Goal: Task Accomplishment & Management: Use online tool/utility

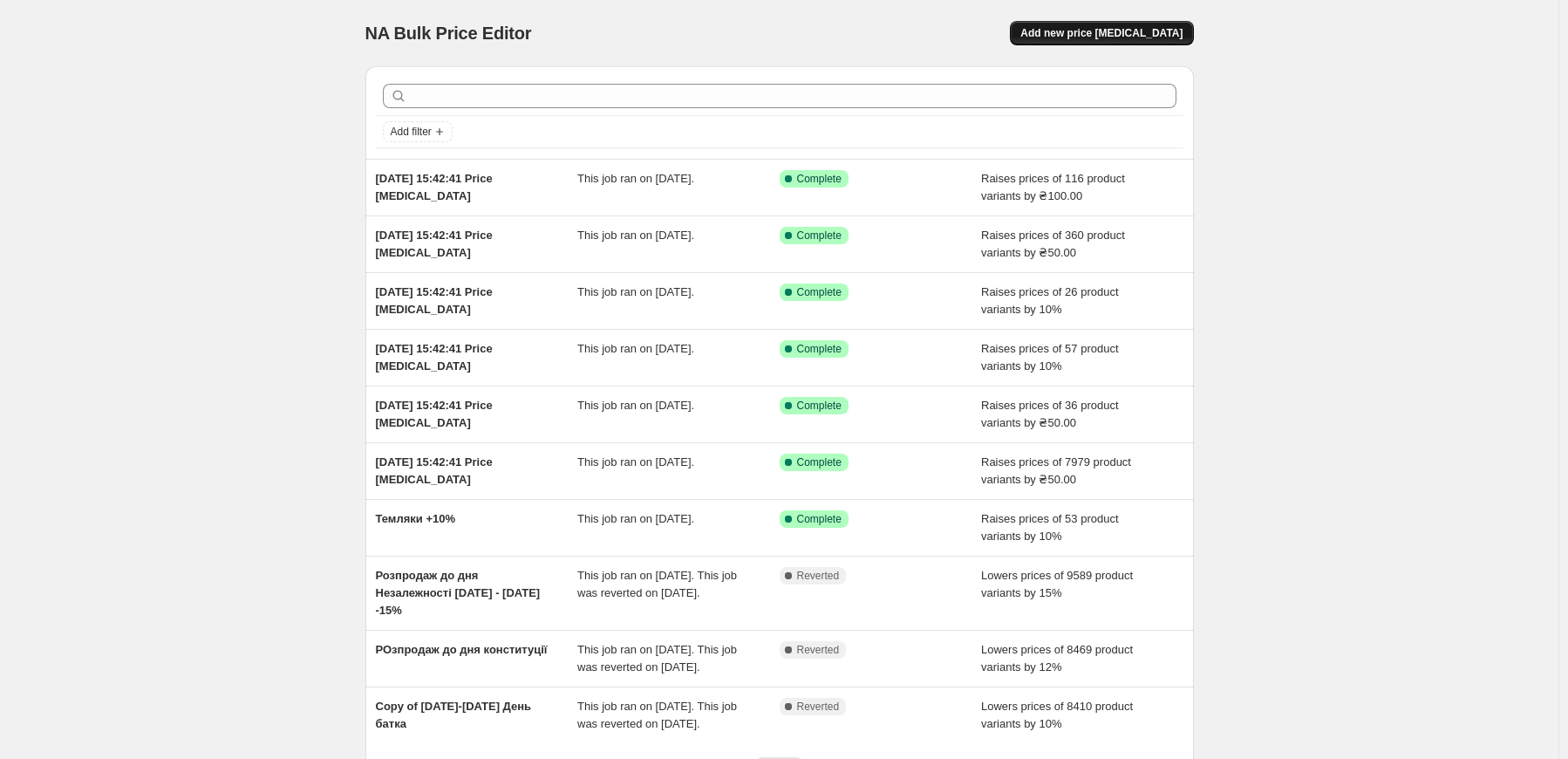
click at [1119, 36] on span "Add new price [MEDICAL_DATA]" at bounding box center [1101, 33] width 162 height 14
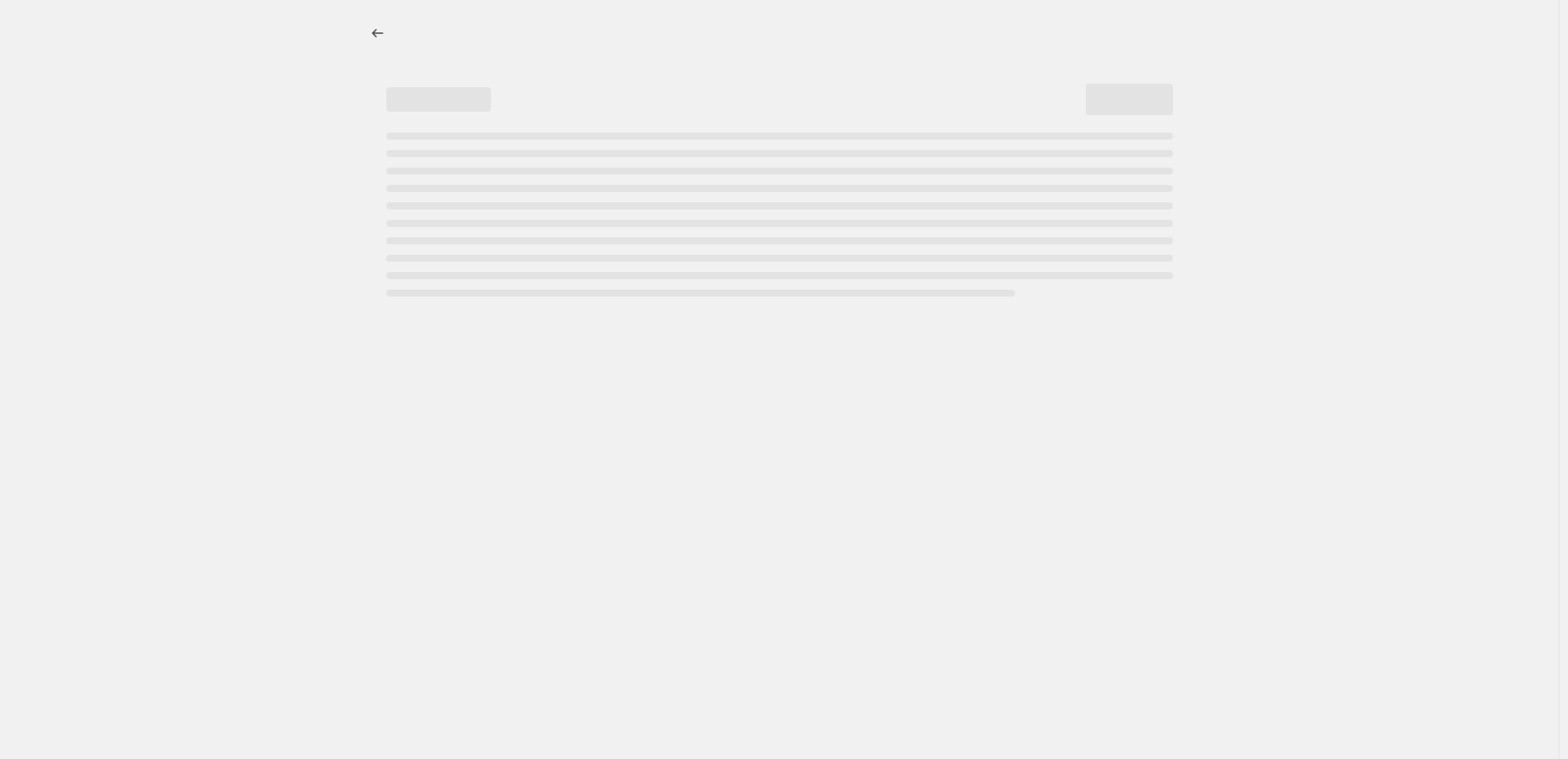
select select "percentage"
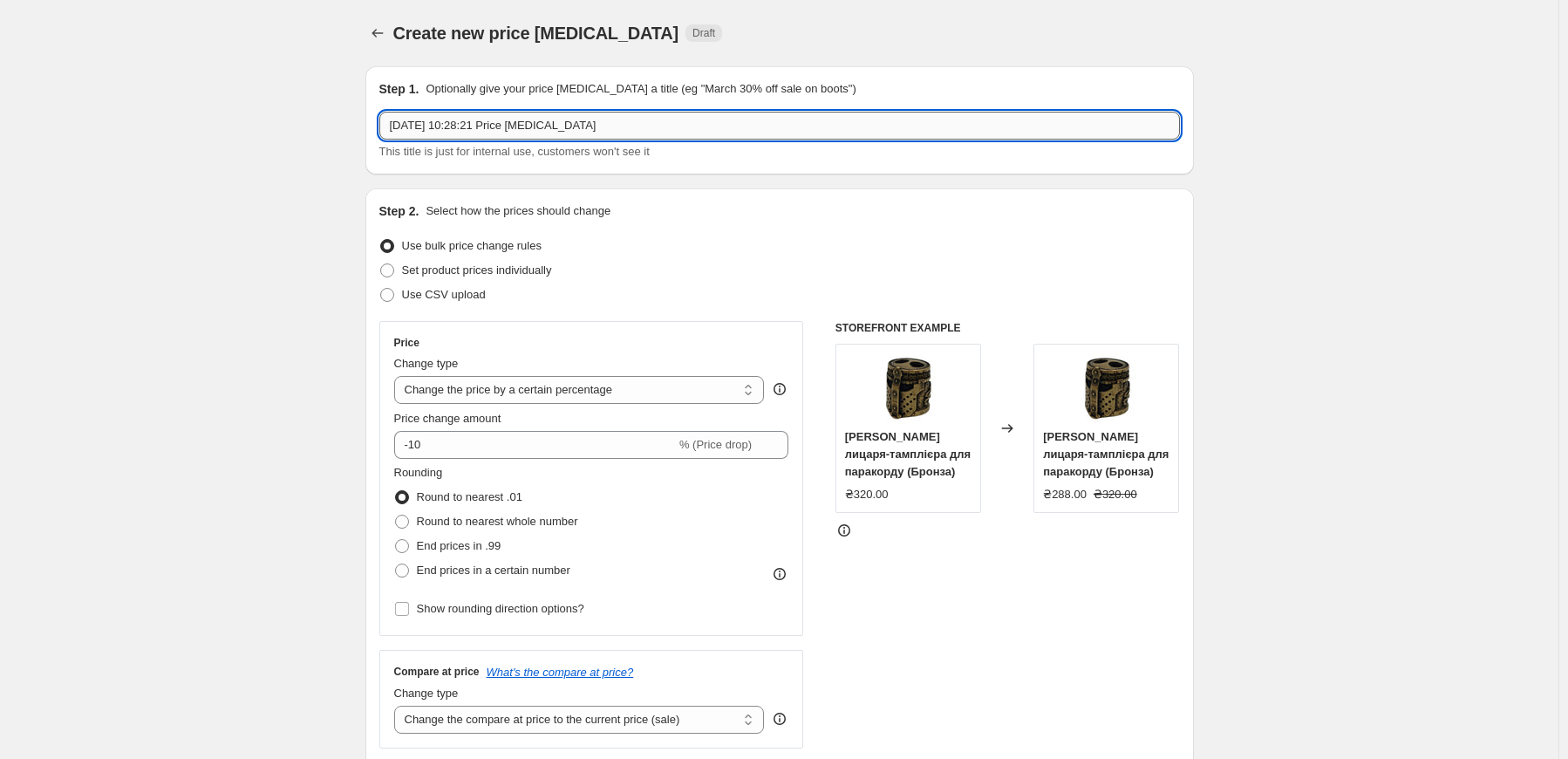
click at [625, 120] on input "[DATE] 10:28:21 Price [MEDICAL_DATA]" at bounding box center [779, 126] width 801 height 28
click at [625, 120] on input "28 вер. 2025 р., 10:28:21 Price change job" at bounding box center [779, 126] width 801 height 28
type input "H"
click at [506, 127] on input "Розпродаж до дня Незалежності 22.08 - 1.09 -15%" at bounding box center [779, 126] width 801 height 28
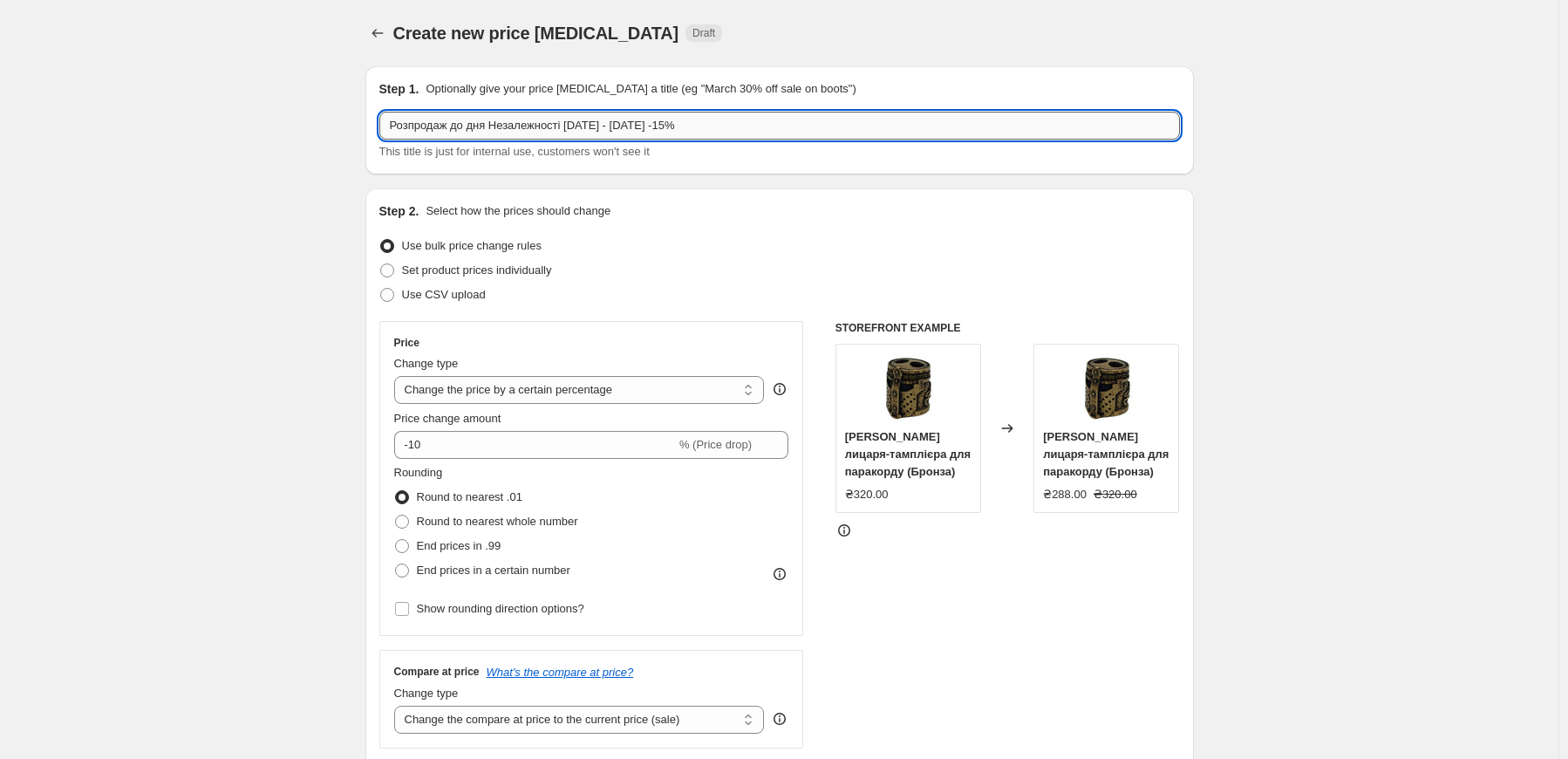
click at [506, 127] on input "Розпродаж до дня Незалежності 22.08 - 1.09 -15%" at bounding box center [779, 126] width 801 height 28
click at [609, 129] on input "Розпродаж до дня Захисників України 22.08 - 1.09 -15%" at bounding box center [779, 126] width 801 height 28
click at [623, 127] on input "Розпродаж до дня Захисників України 29.08 - 1.09 -15%" at bounding box center [779, 126] width 801 height 28
click at [641, 126] on input "Розпродаж до дня Захисників України 29.09 - 1.09 -15%" at bounding box center [779, 126] width 801 height 28
drag, startPoint x: 656, startPoint y: 131, endPoint x: 645, endPoint y: 132, distance: 11.0
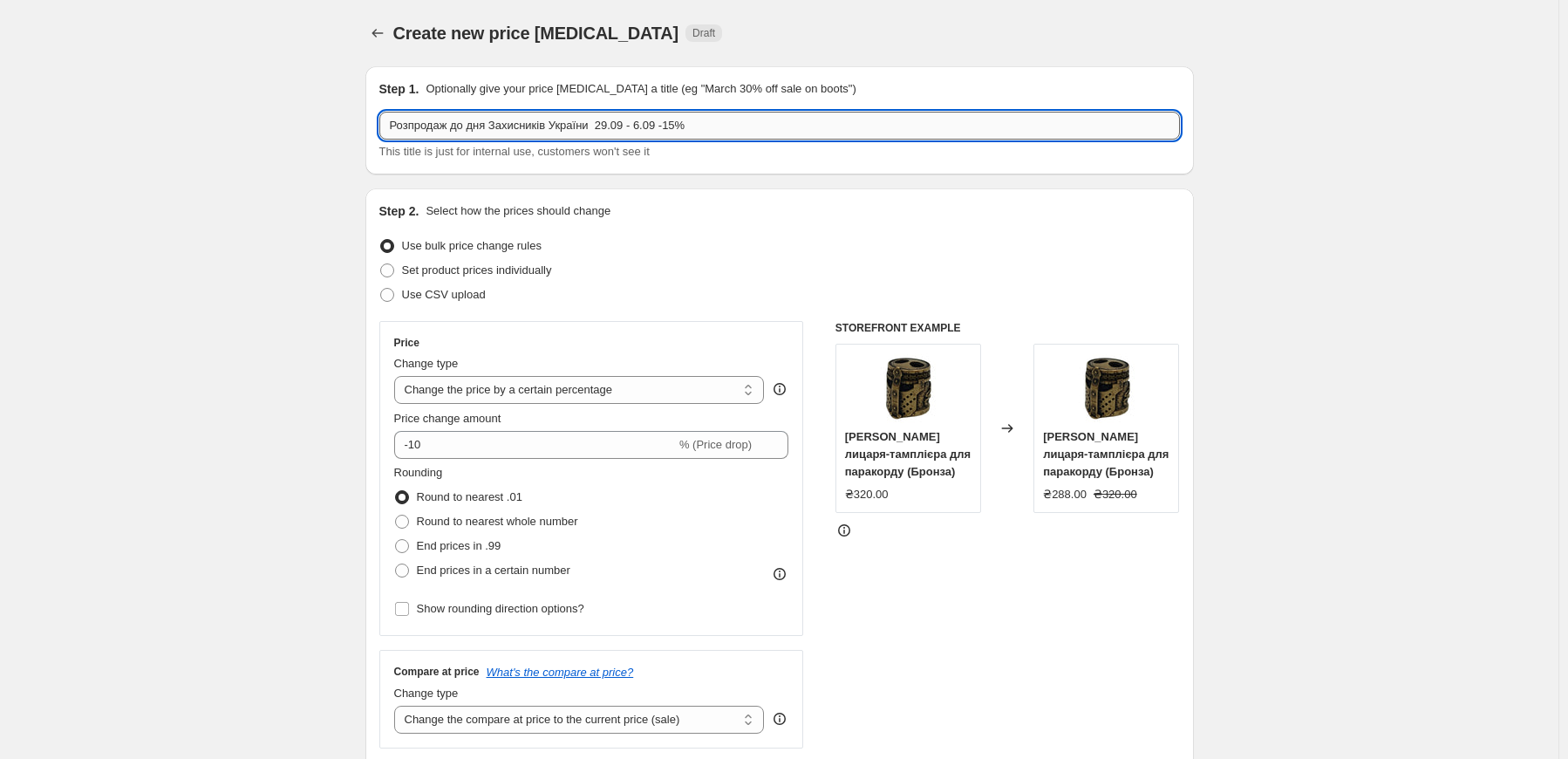
click at [645, 132] on input "Розпродаж до дня Захисників України 29.09 - 6.09 -15%" at bounding box center [779, 126] width 801 height 28
type input "Розпродаж до дня Захисників України 29.09 - 6.10 -15%"
click at [715, 161] on div "Step 1. Optionally give your price change job a title (eg "March 30% off sale o…" at bounding box center [779, 120] width 828 height 109
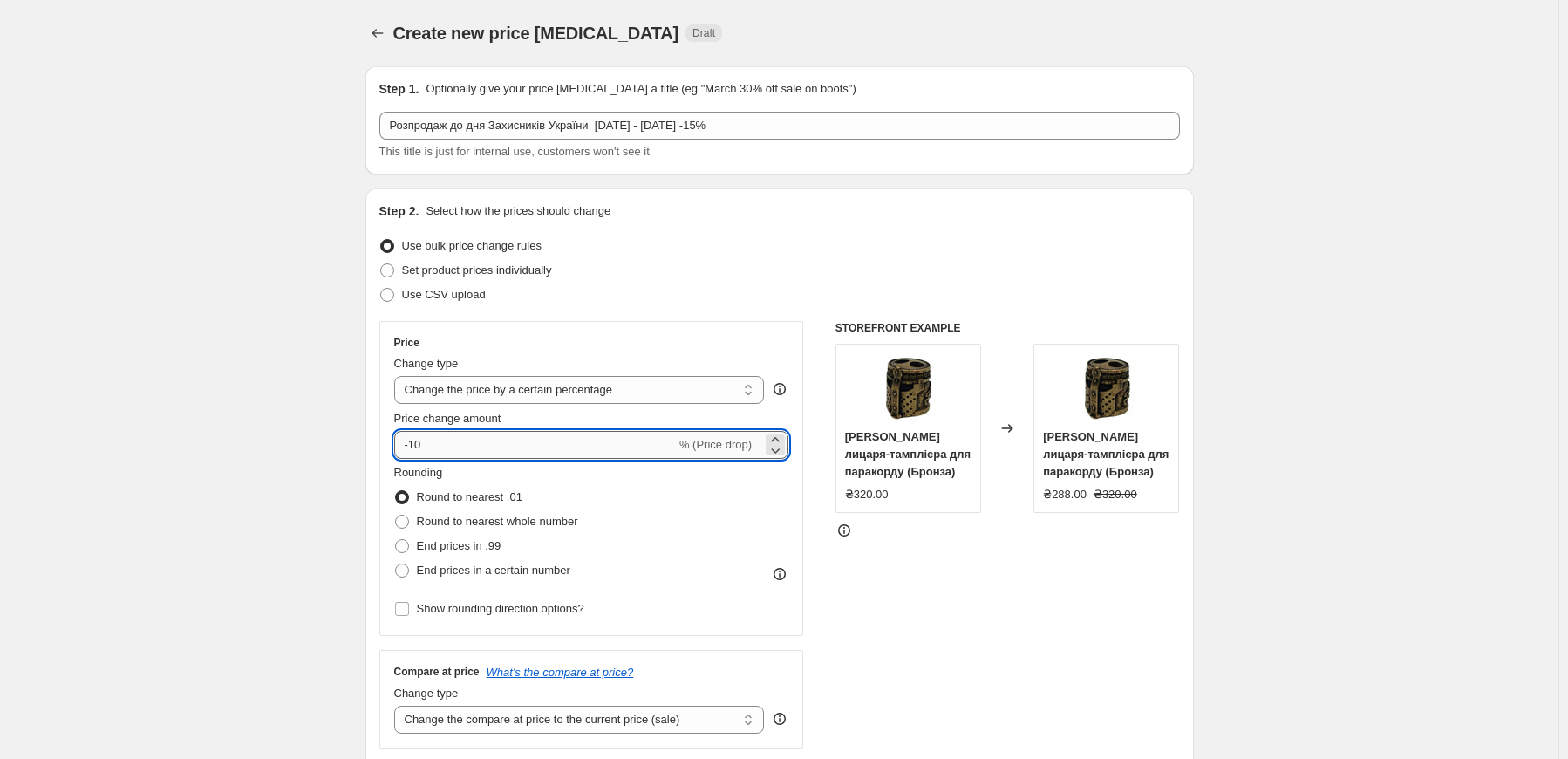
click at [553, 442] on input "-10" at bounding box center [535, 446] width 282 height 28
type input "-15"
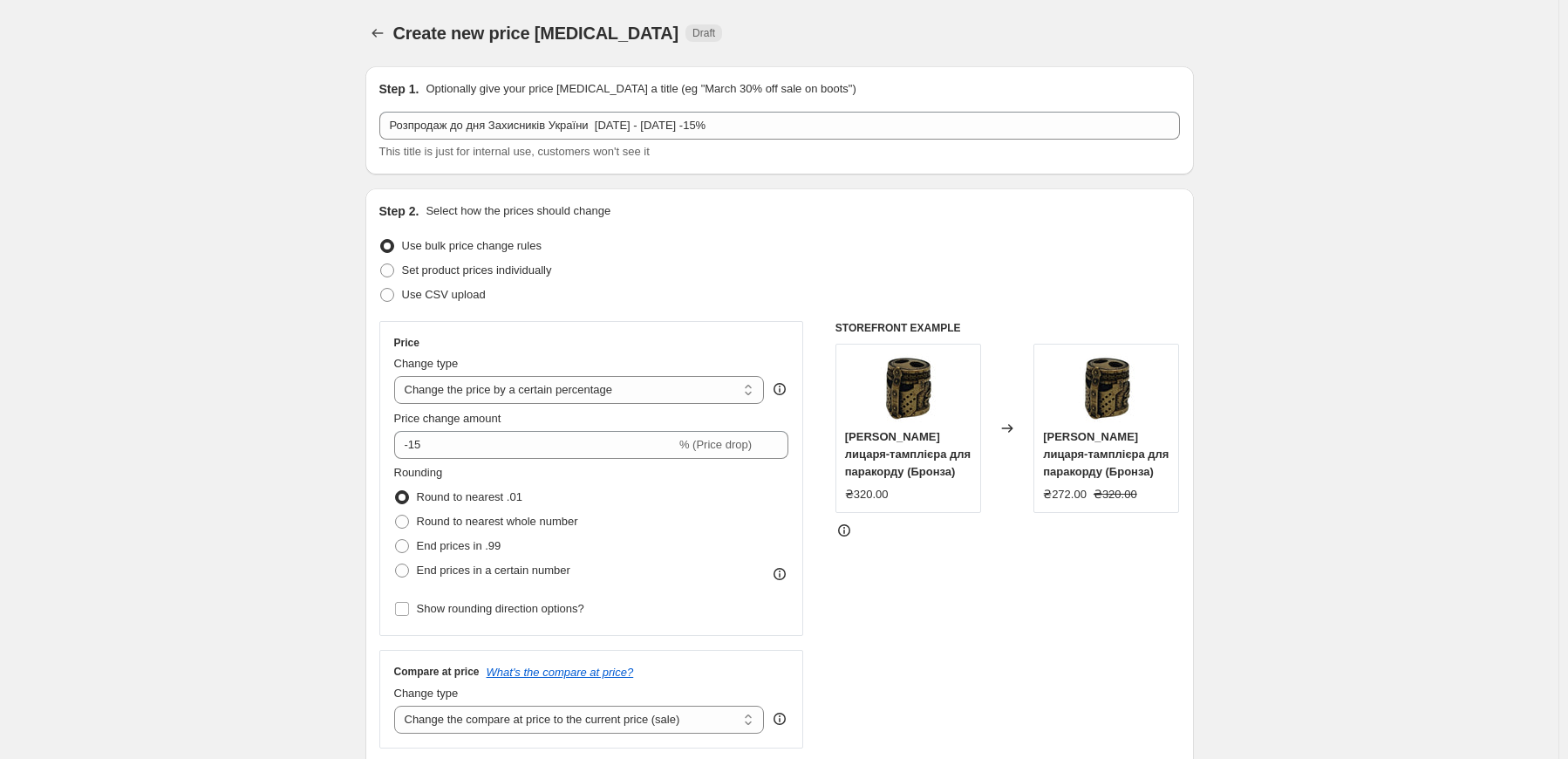
click at [590, 340] on div "Price" at bounding box center [592, 343] width 395 height 14
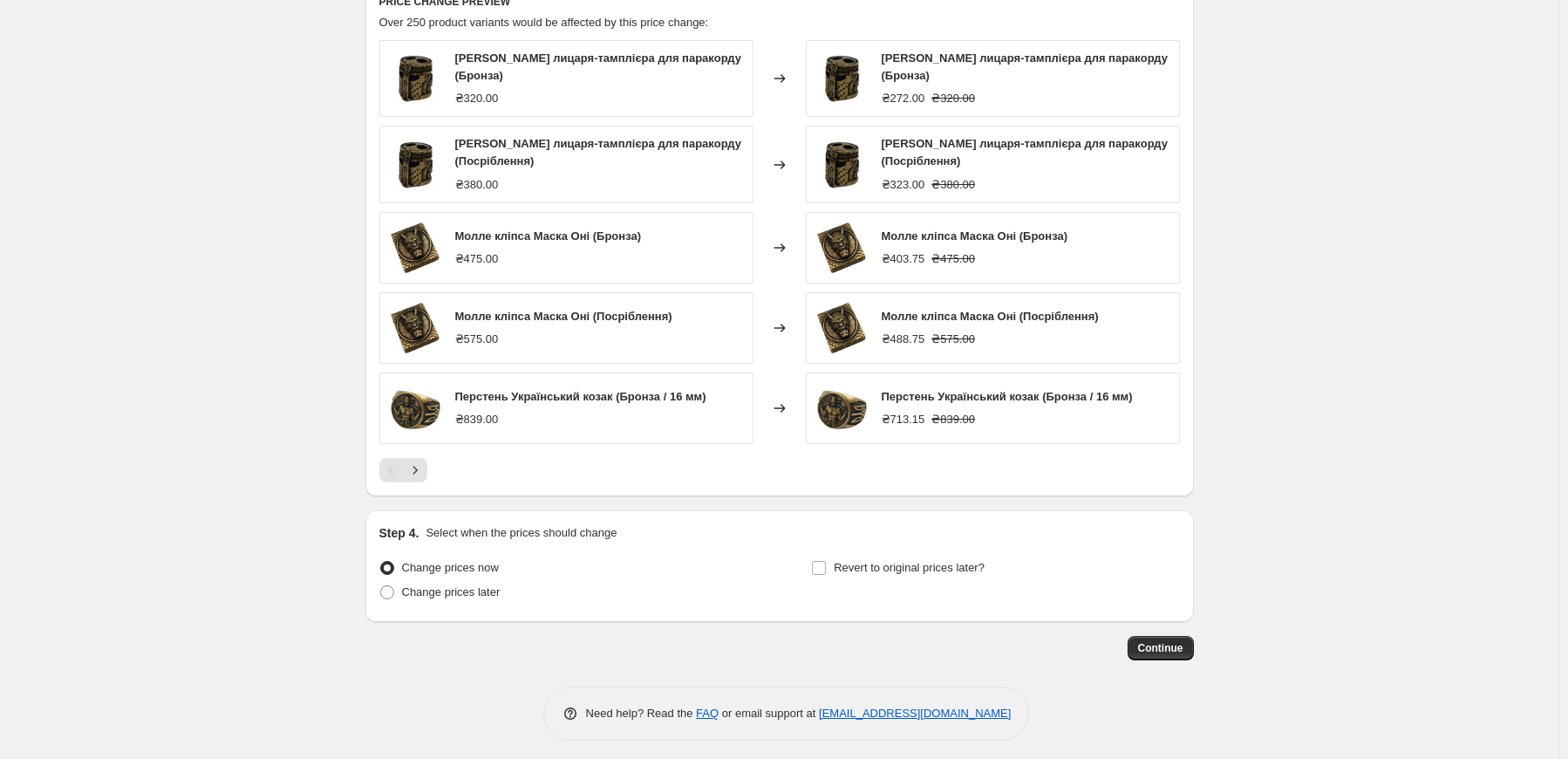
scroll to position [995, 0]
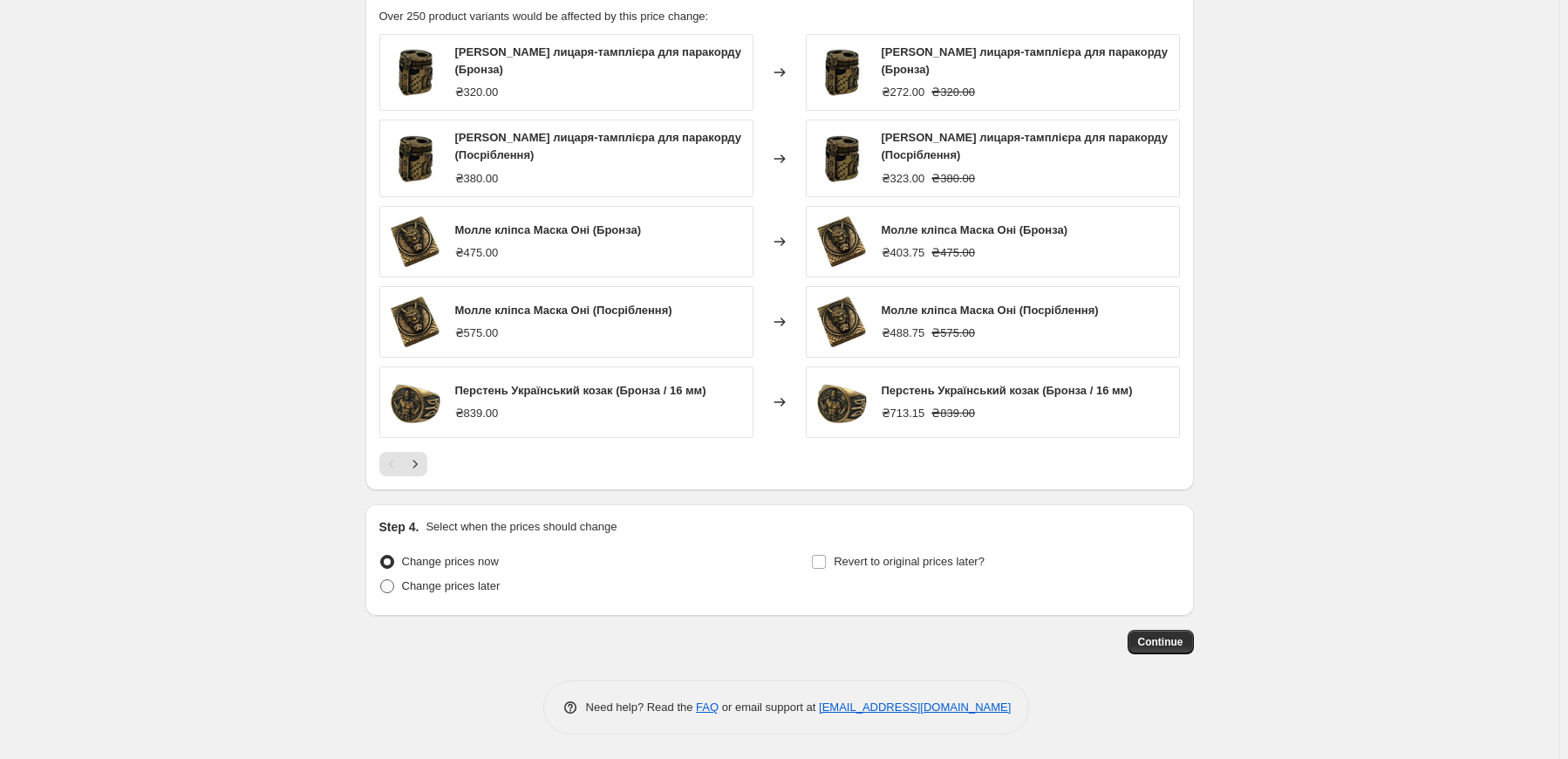
click at [471, 590] on span "Change prices later" at bounding box center [451, 586] width 98 height 13
click at [381, 581] on input "Change prices later" at bounding box center [380, 580] width 1 height 1
radio input "true"
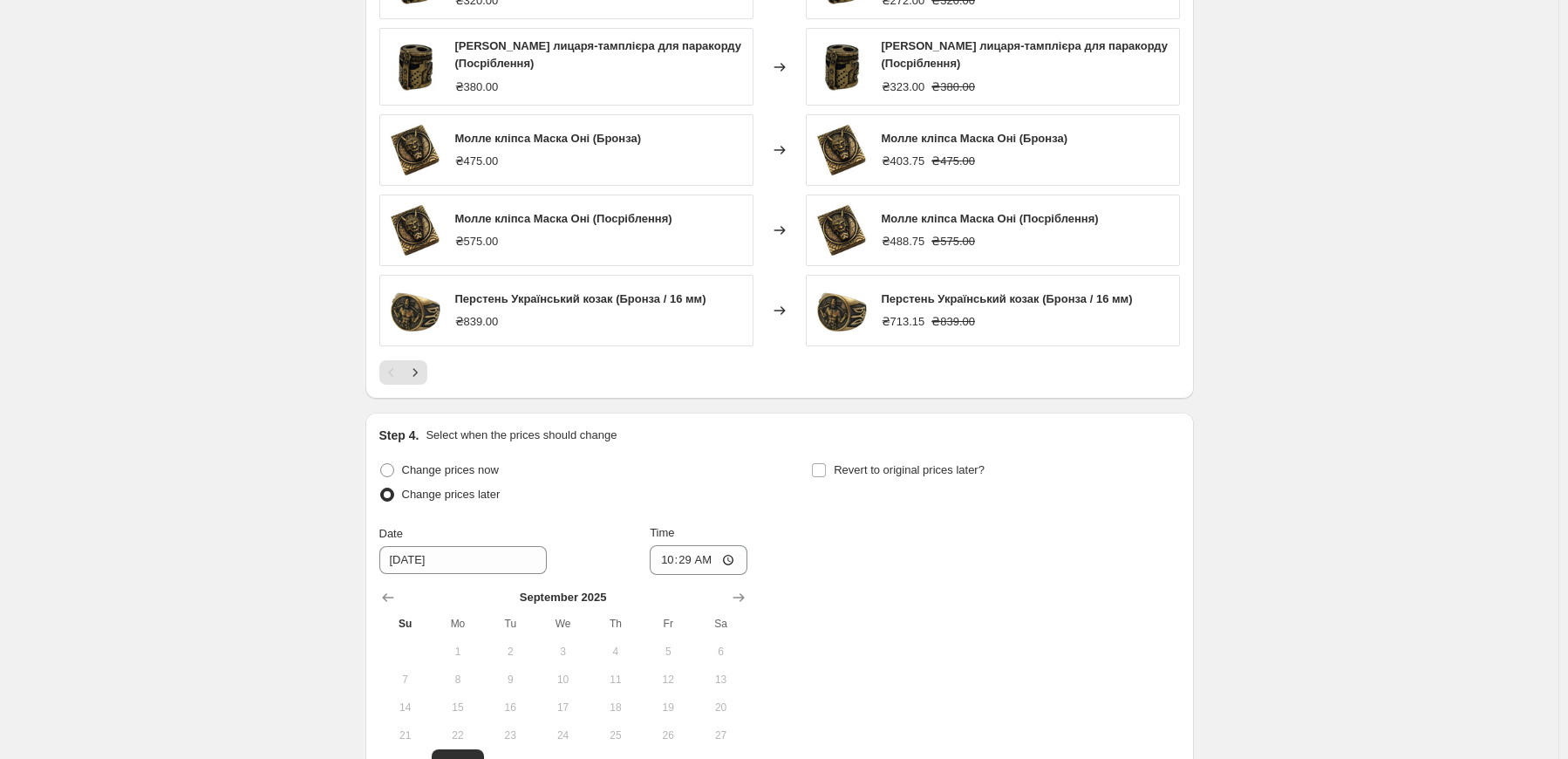
scroll to position [1257, 0]
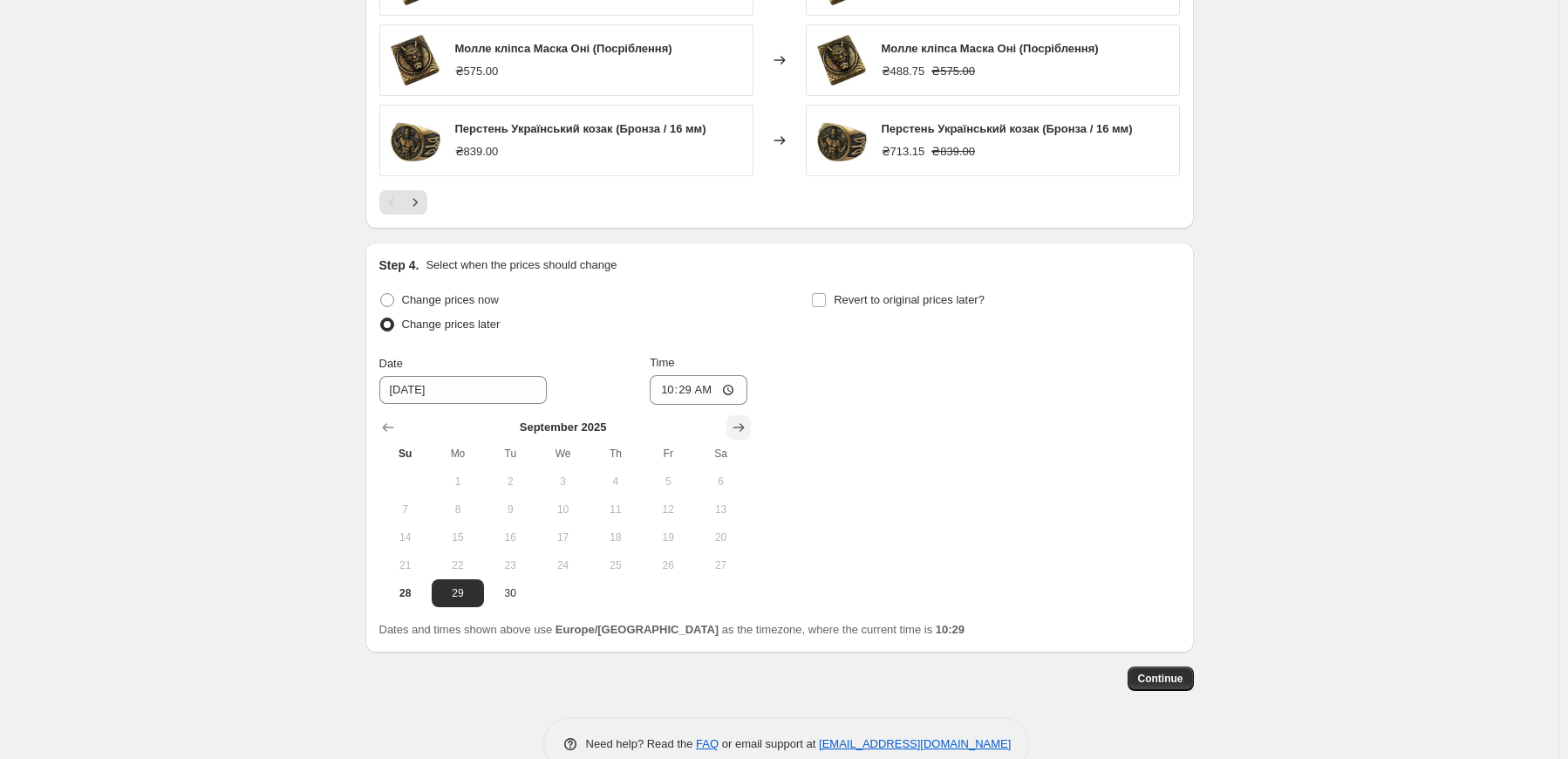
click at [734, 427] on icon "Show next month, October 2025" at bounding box center [739, 428] width 17 height 17
click at [397, 423] on icon "Show previous month, September 2025" at bounding box center [388, 428] width 17 height 17
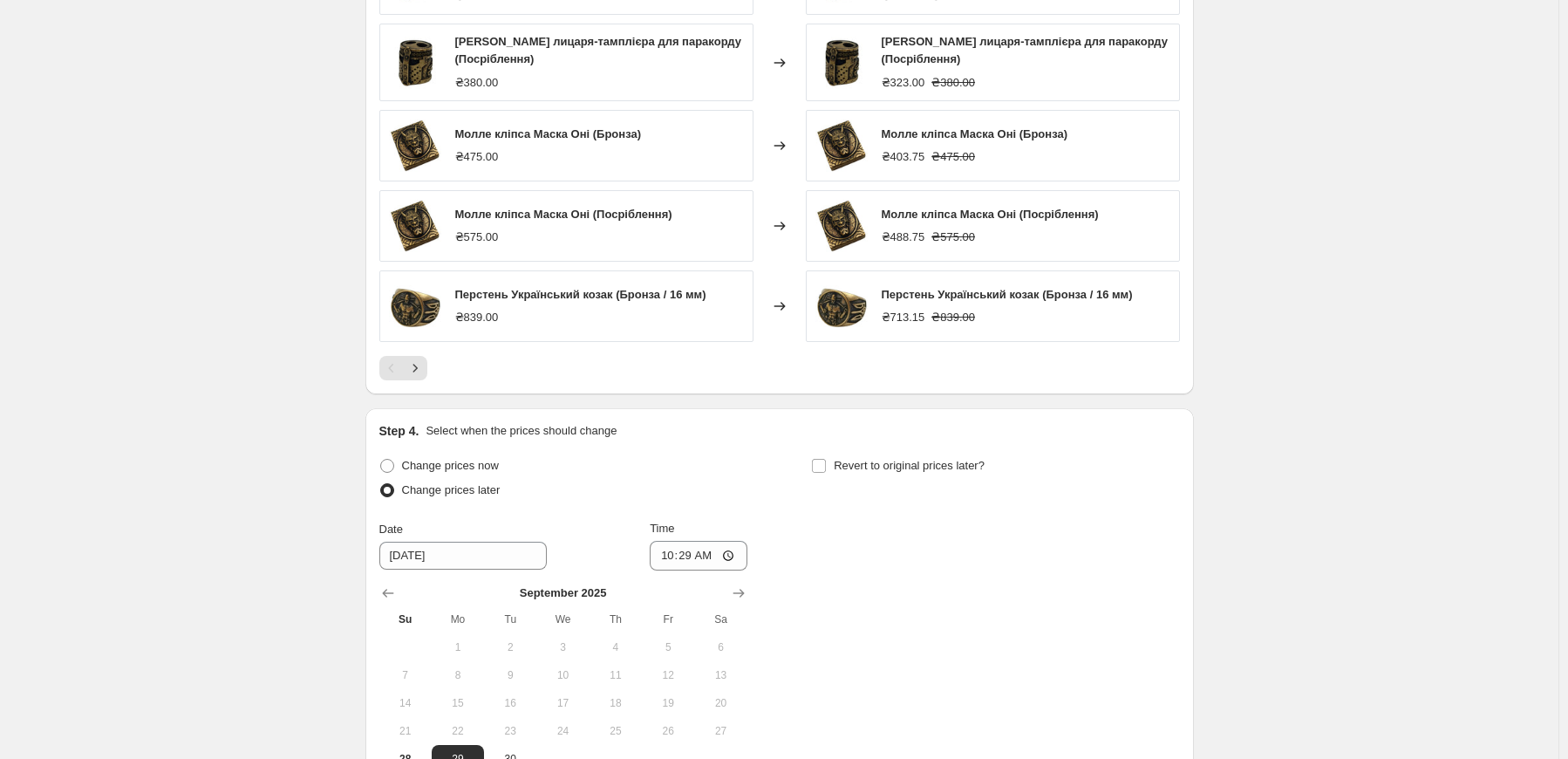
scroll to position [1292, 0]
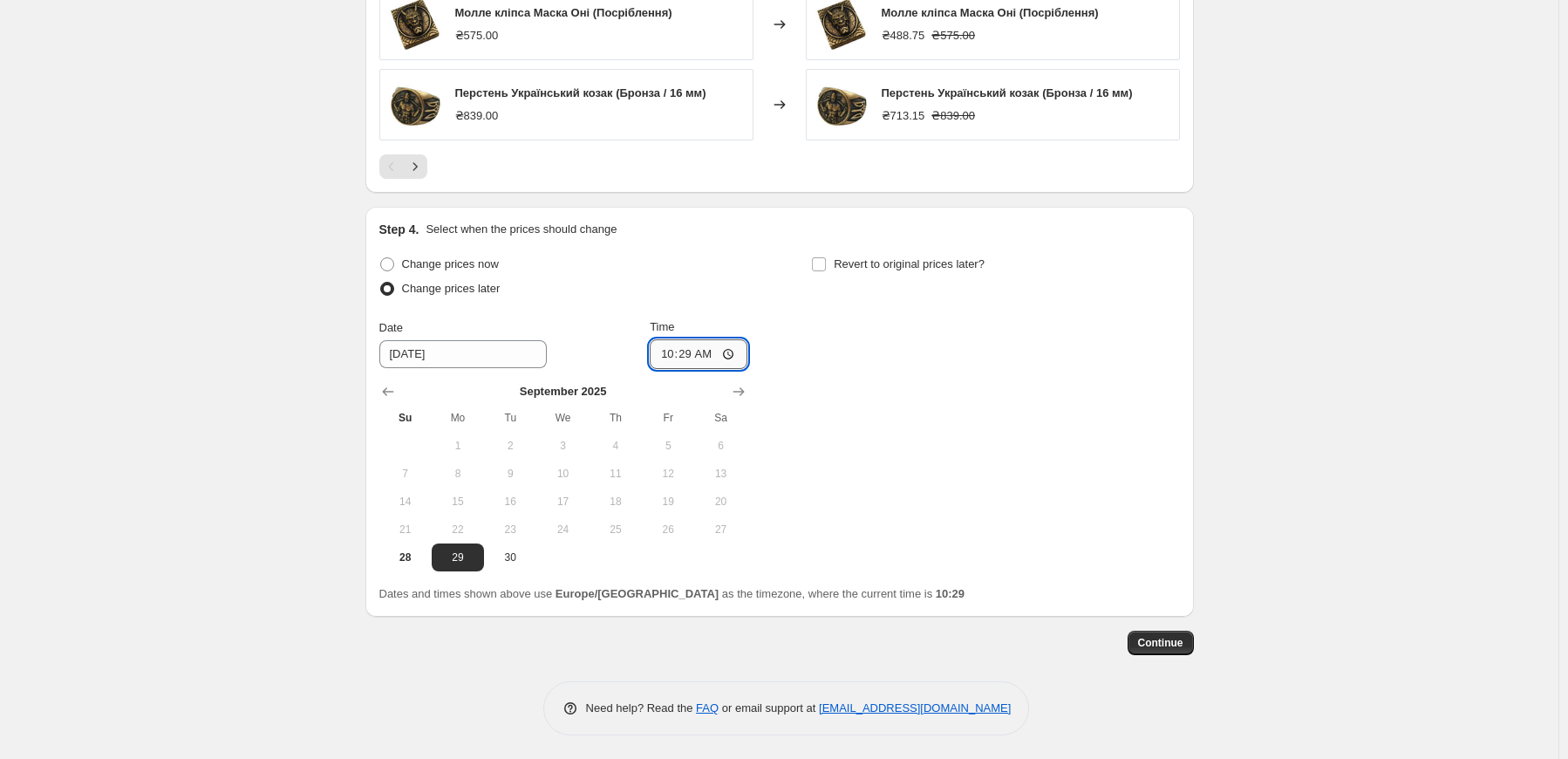
click at [702, 354] on input "10:29" at bounding box center [699, 354] width 98 height 29
click at [691, 355] on input "10:29" at bounding box center [699, 354] width 98 height 29
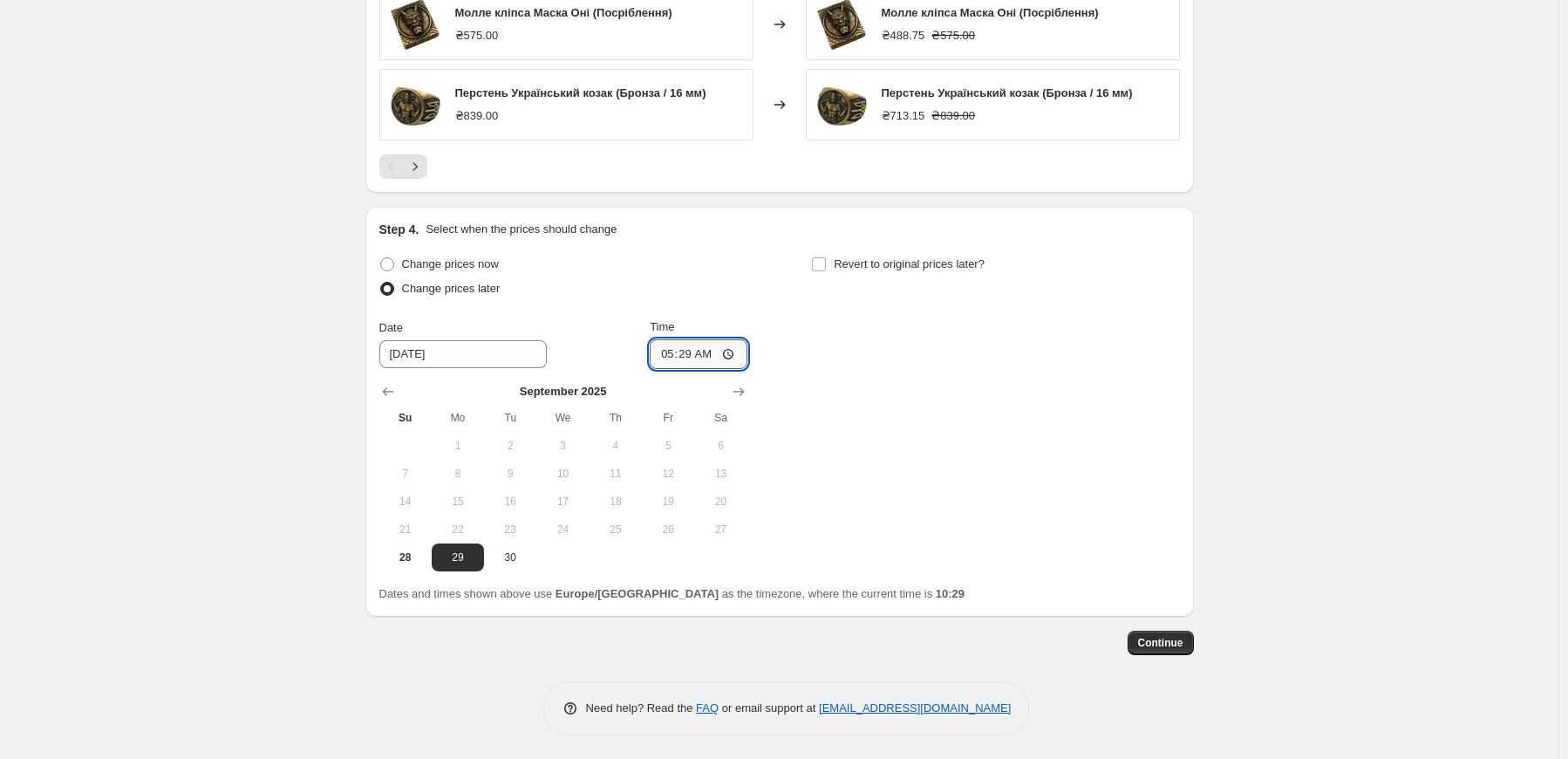
type input "05:00"
click at [867, 261] on span "Revert to original prices later?" at bounding box center [909, 264] width 151 height 13
click at [826, 261] on input "Revert to original prices later?" at bounding box center [819, 264] width 14 height 14
checkbox input "true"
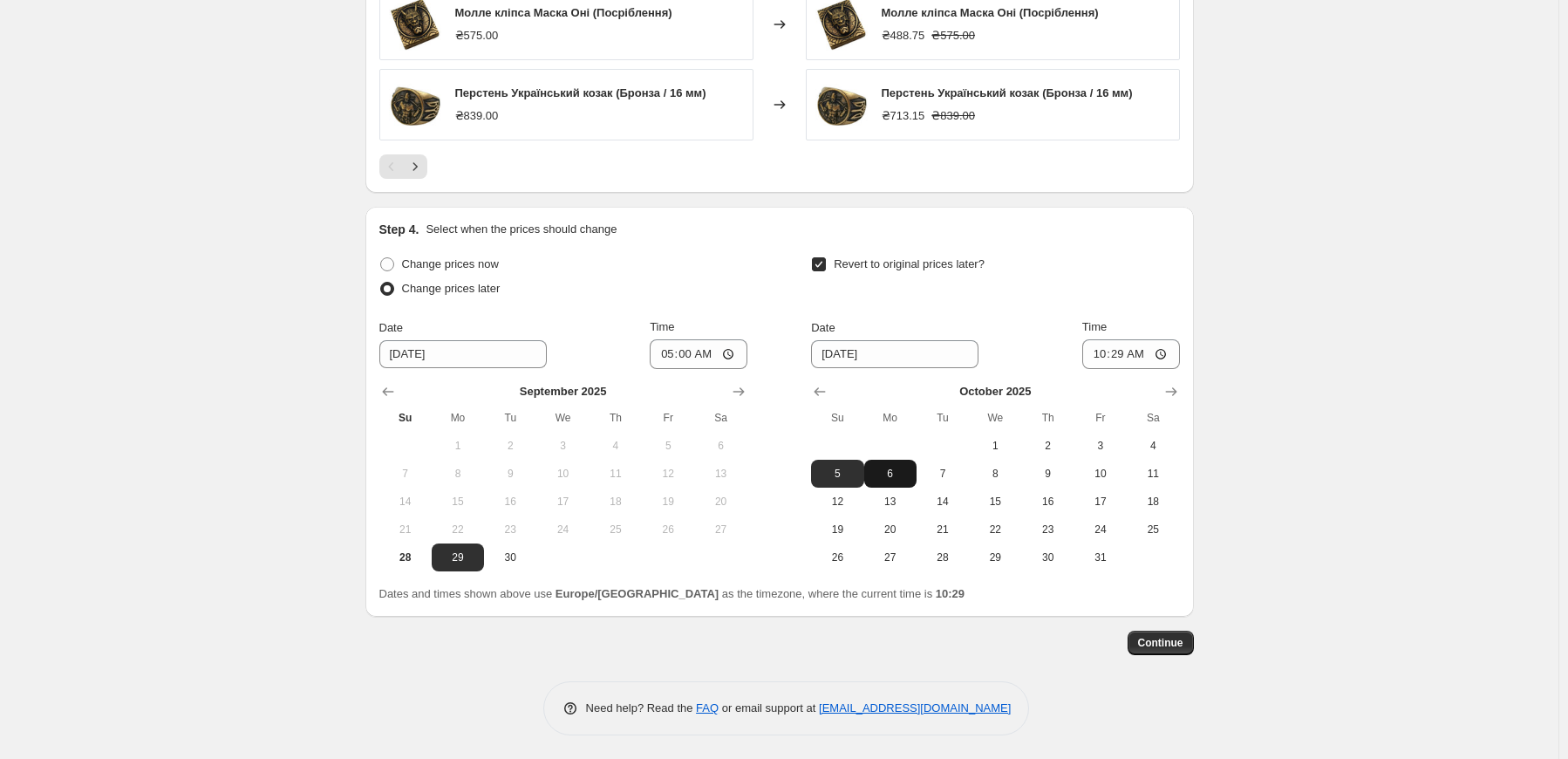
click at [904, 472] on span "6" at bounding box center [890, 473] width 39 height 14
type input "10/6/2025"
click at [1134, 359] on input "10:29" at bounding box center [1131, 354] width 98 height 29
click at [1134, 358] on input "10:29" at bounding box center [1131, 354] width 98 height 29
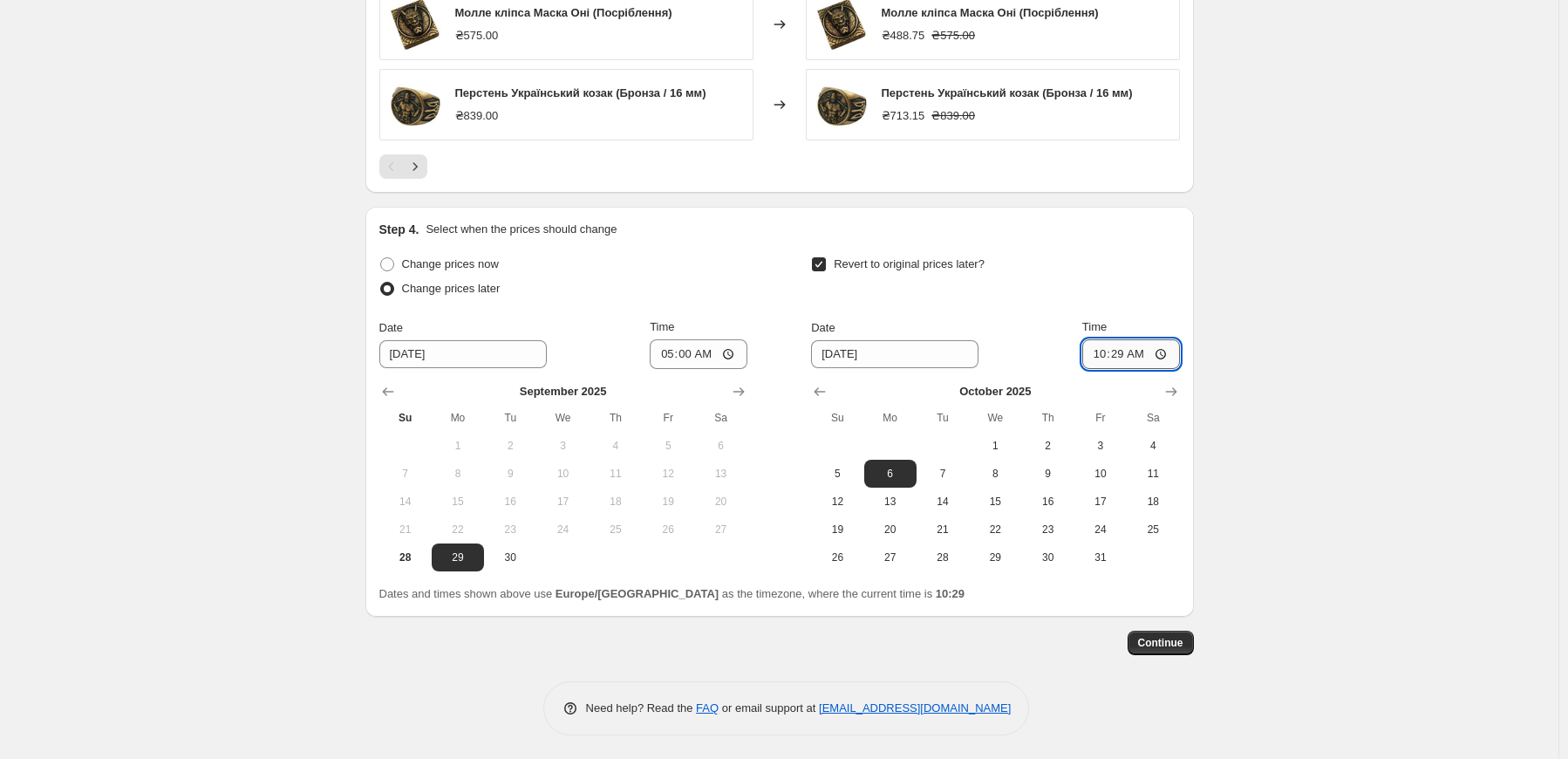
click at [1135, 353] on input "10:29" at bounding box center [1131, 354] width 98 height 29
click at [1127, 353] on input "10:29" at bounding box center [1131, 354] width 98 height 29
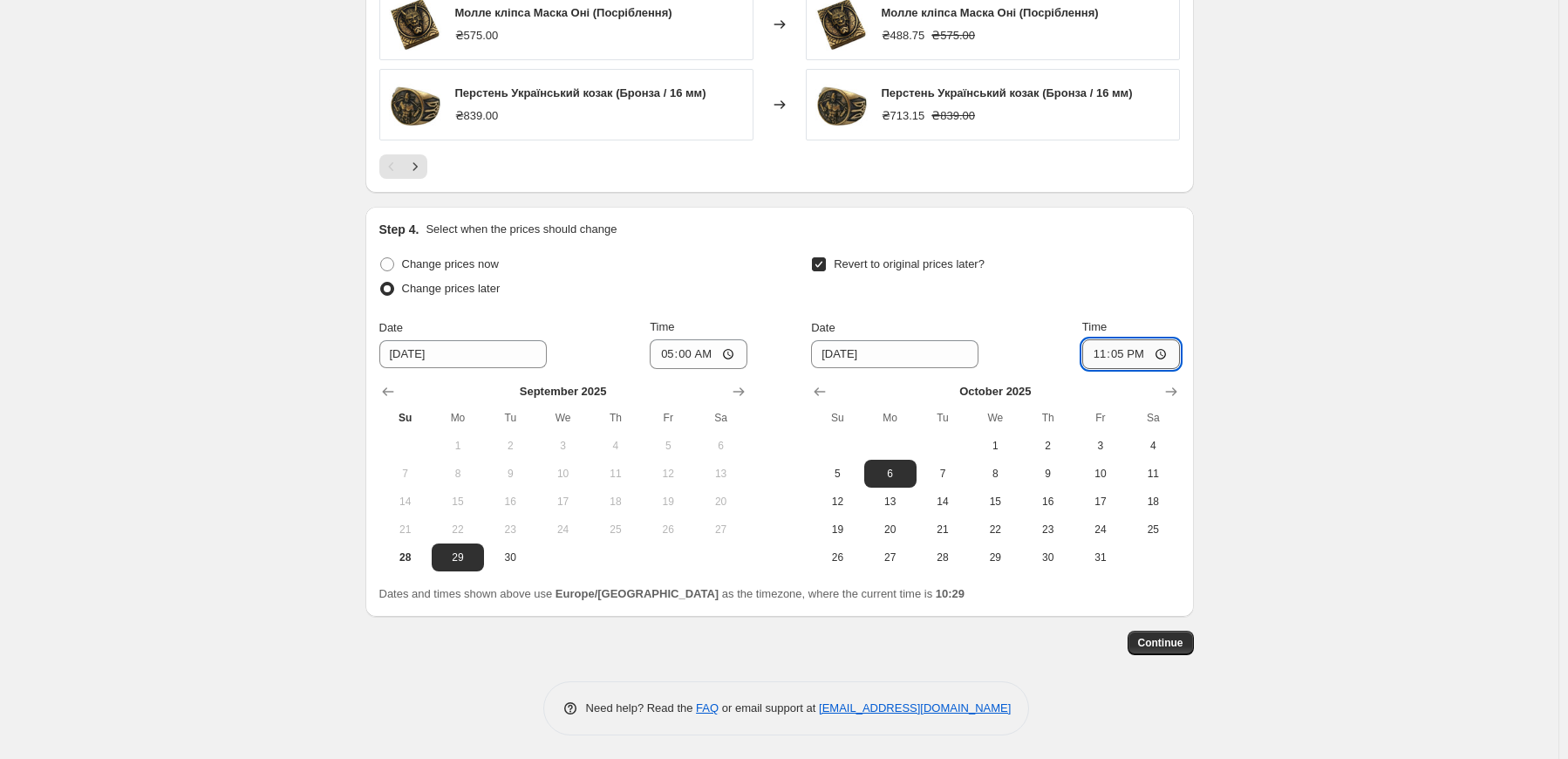
type input "23:59"
click at [1172, 640] on span "Continue" at bounding box center [1160, 643] width 45 height 14
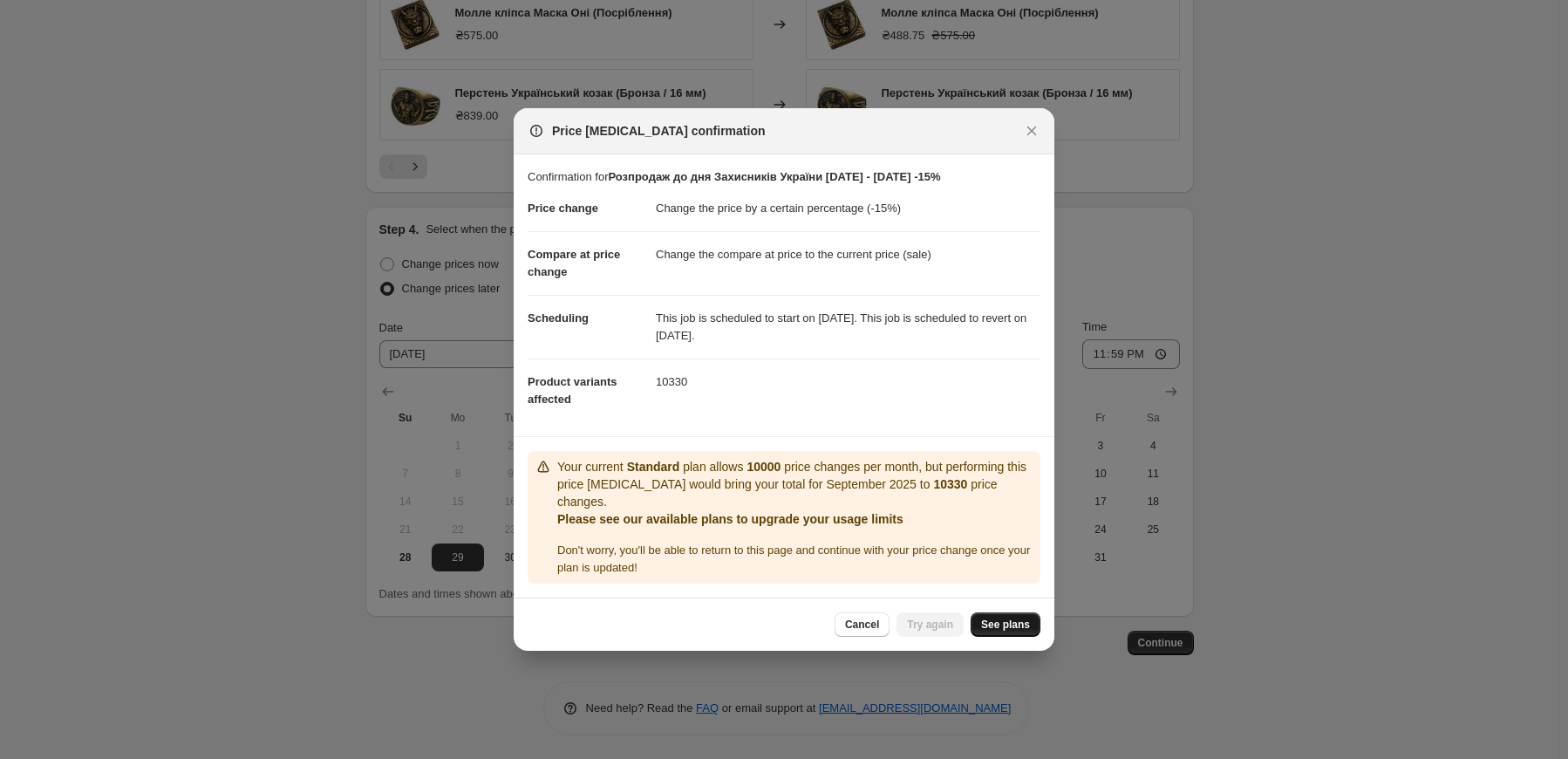
click at [1020, 617] on span "See plans" at bounding box center [1006, 624] width 49 height 14
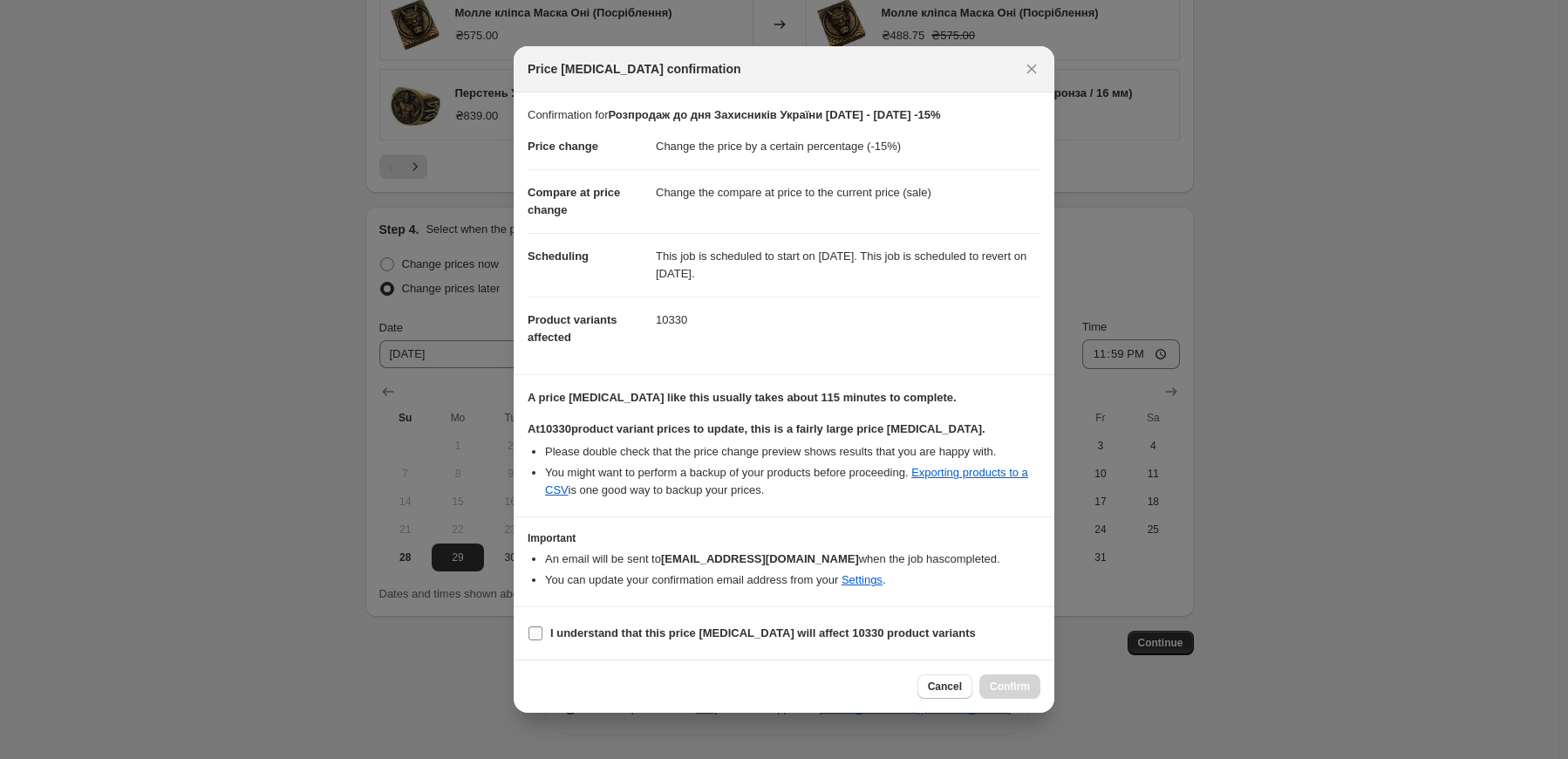
click at [714, 631] on b "I understand that this price change job will affect 10330 product variants" at bounding box center [762, 633] width 425 height 13
click at [542, 631] on input "I understand that this price change job will affect 10330 product variants" at bounding box center [535, 633] width 14 height 14
checkbox input "true"
click at [1025, 686] on span "Confirm" at bounding box center [1009, 686] width 41 height 14
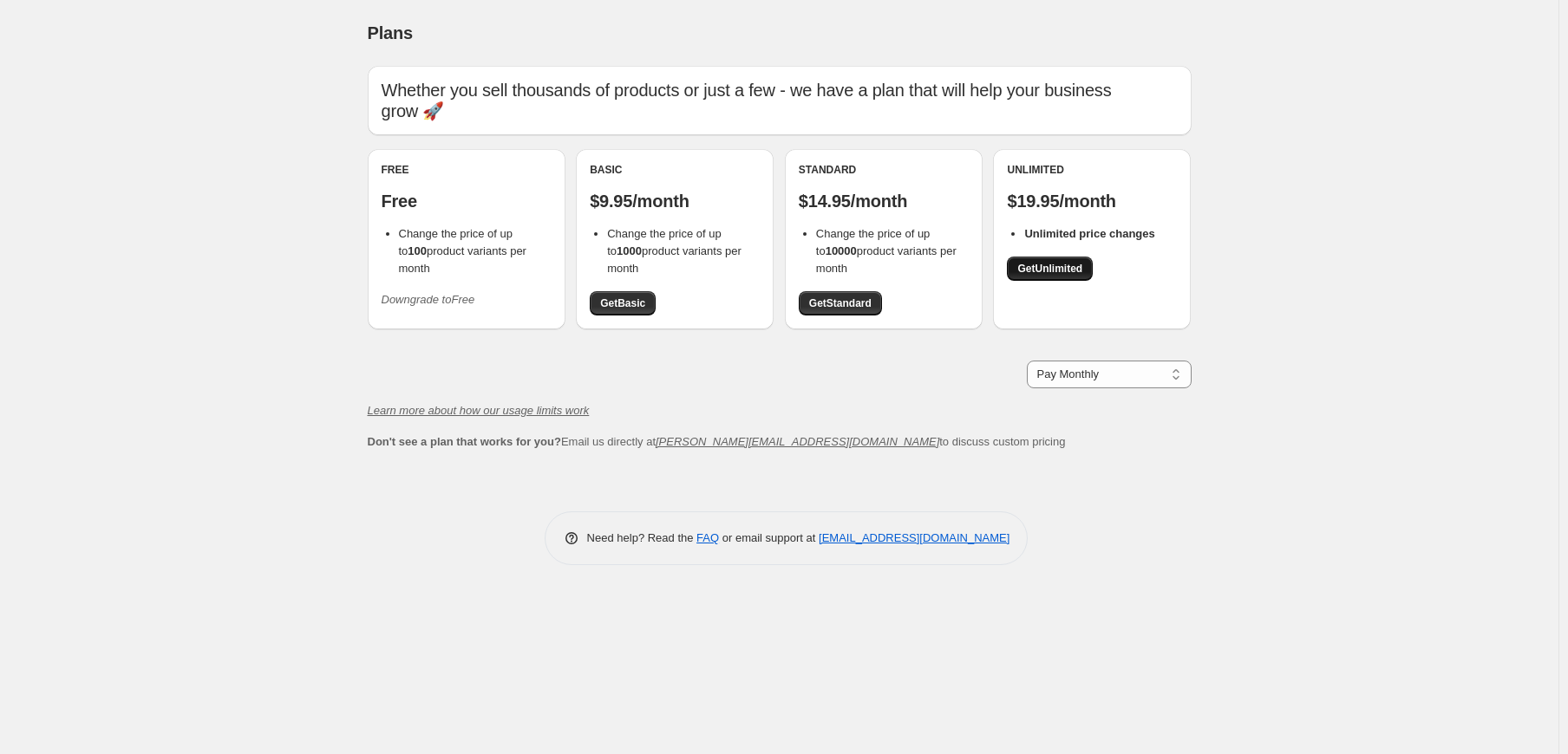
click at [1042, 272] on span "Get Unlimited" at bounding box center [1049, 268] width 65 height 14
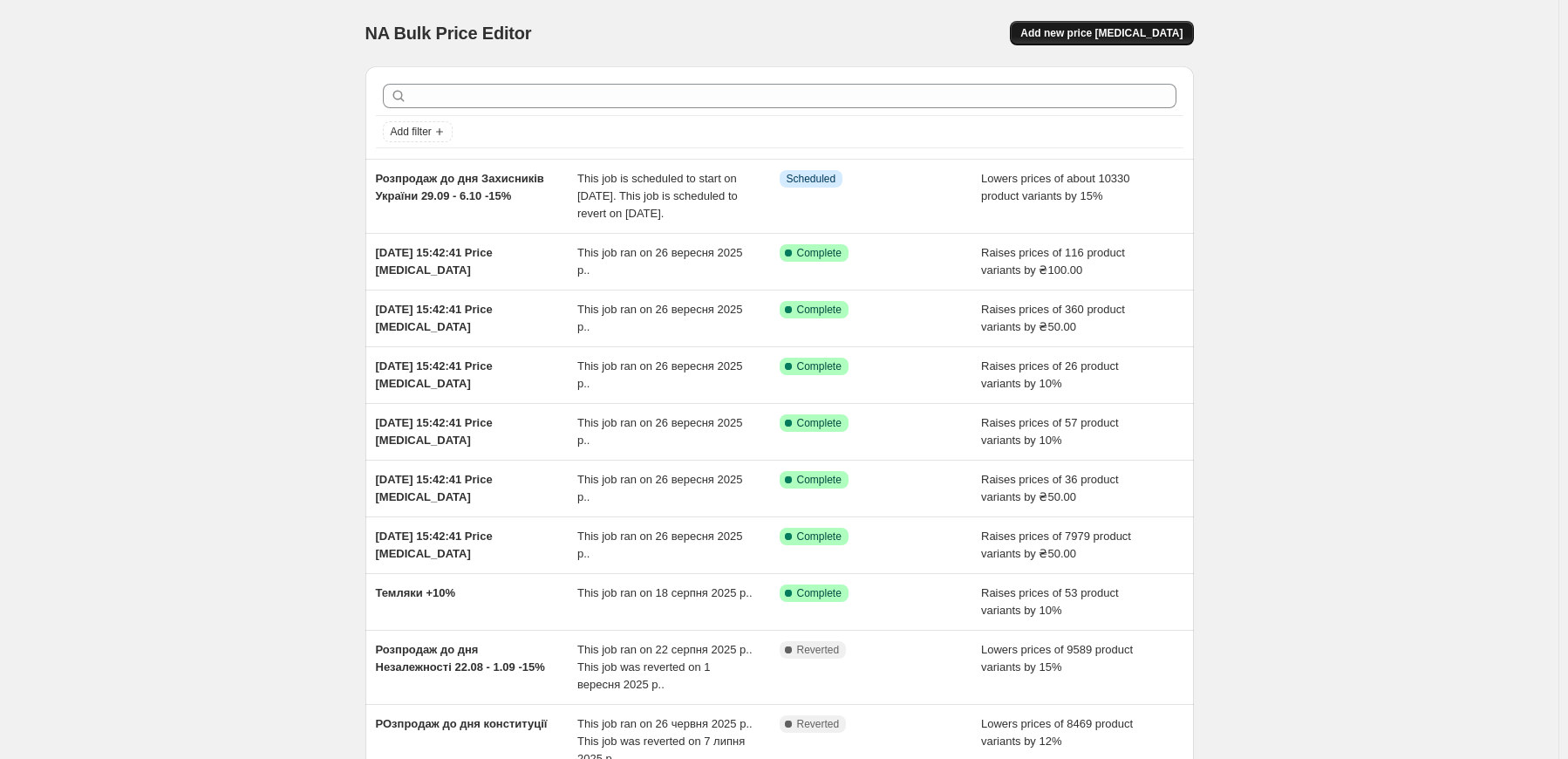
click at [1165, 29] on span "Add new price [MEDICAL_DATA]" at bounding box center [1101, 33] width 162 height 14
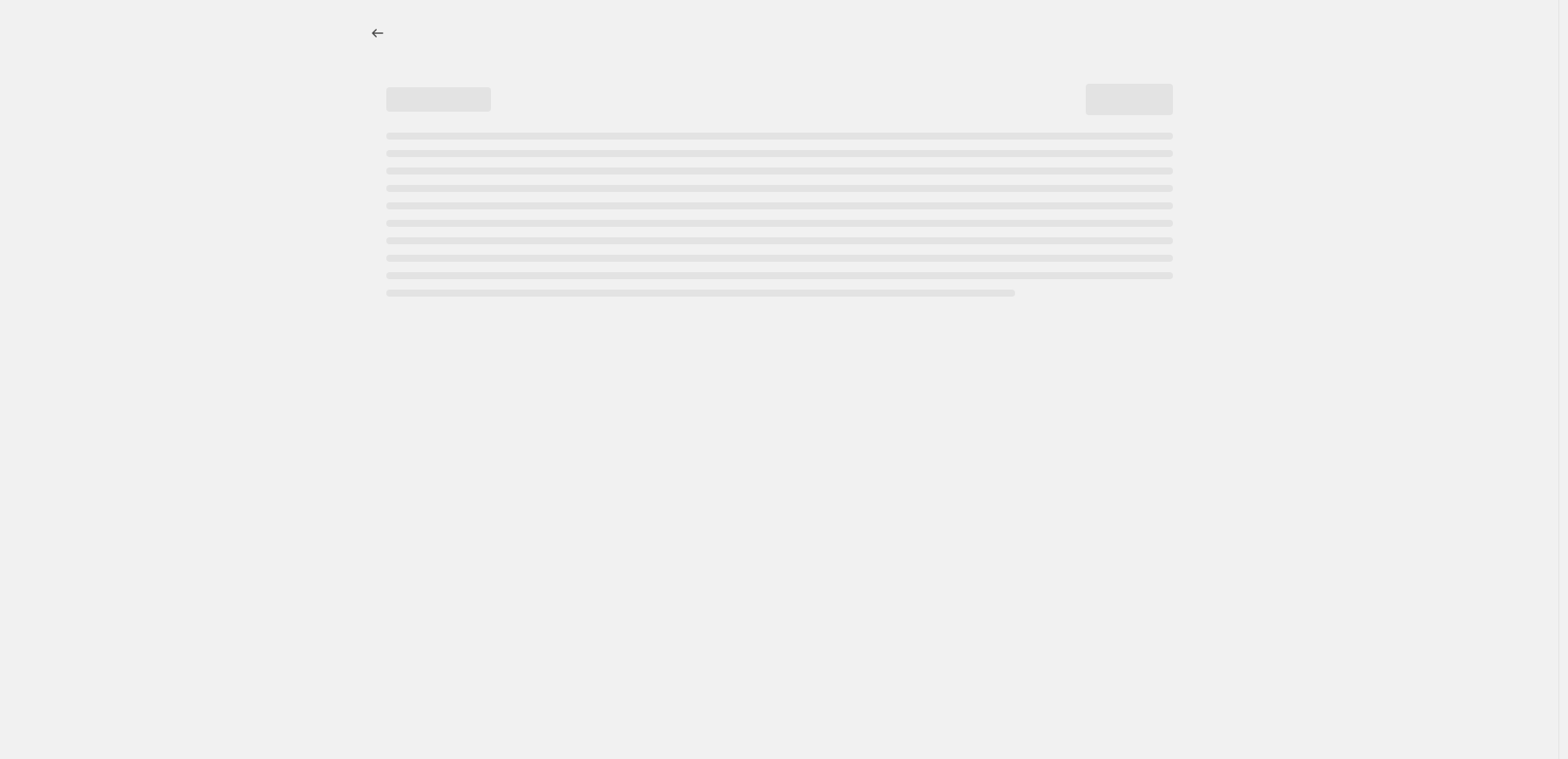
select select "percentage"
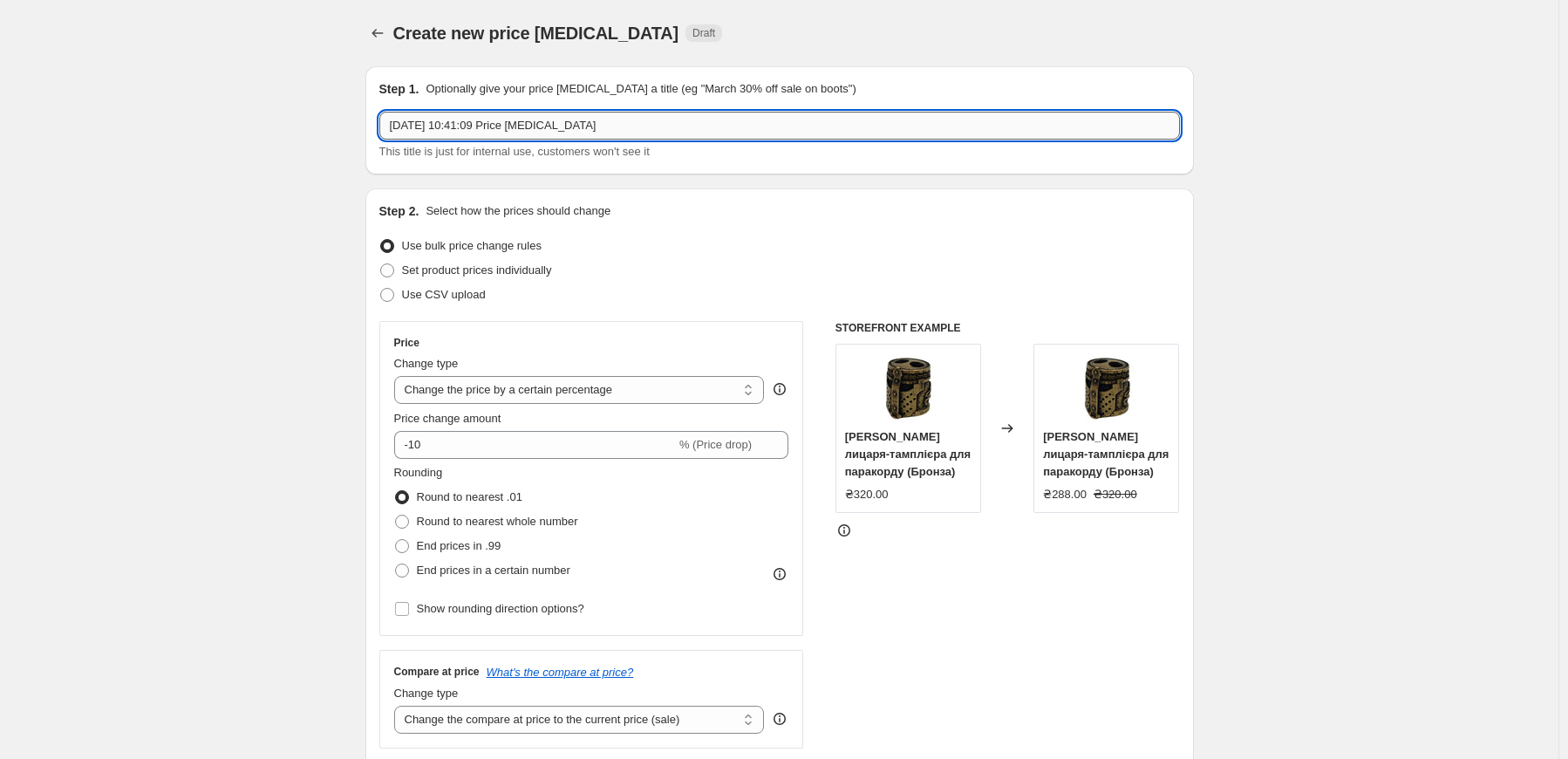
click at [625, 130] on input "[DATE] 10:41:09 Price [MEDICAL_DATA]" at bounding box center [779, 126] width 801 height 28
click at [625, 130] on input "28 вер. 2025 р., 10:41:09 Price change job" at bounding box center [779, 126] width 801 height 28
click at [558, 130] on input "Розпродаж до Геллоувіну" at bounding box center [779, 126] width 801 height 28
click at [610, 131] on input "Розпродаж до Геллоувіну з 13.10 до" at bounding box center [779, 126] width 801 height 28
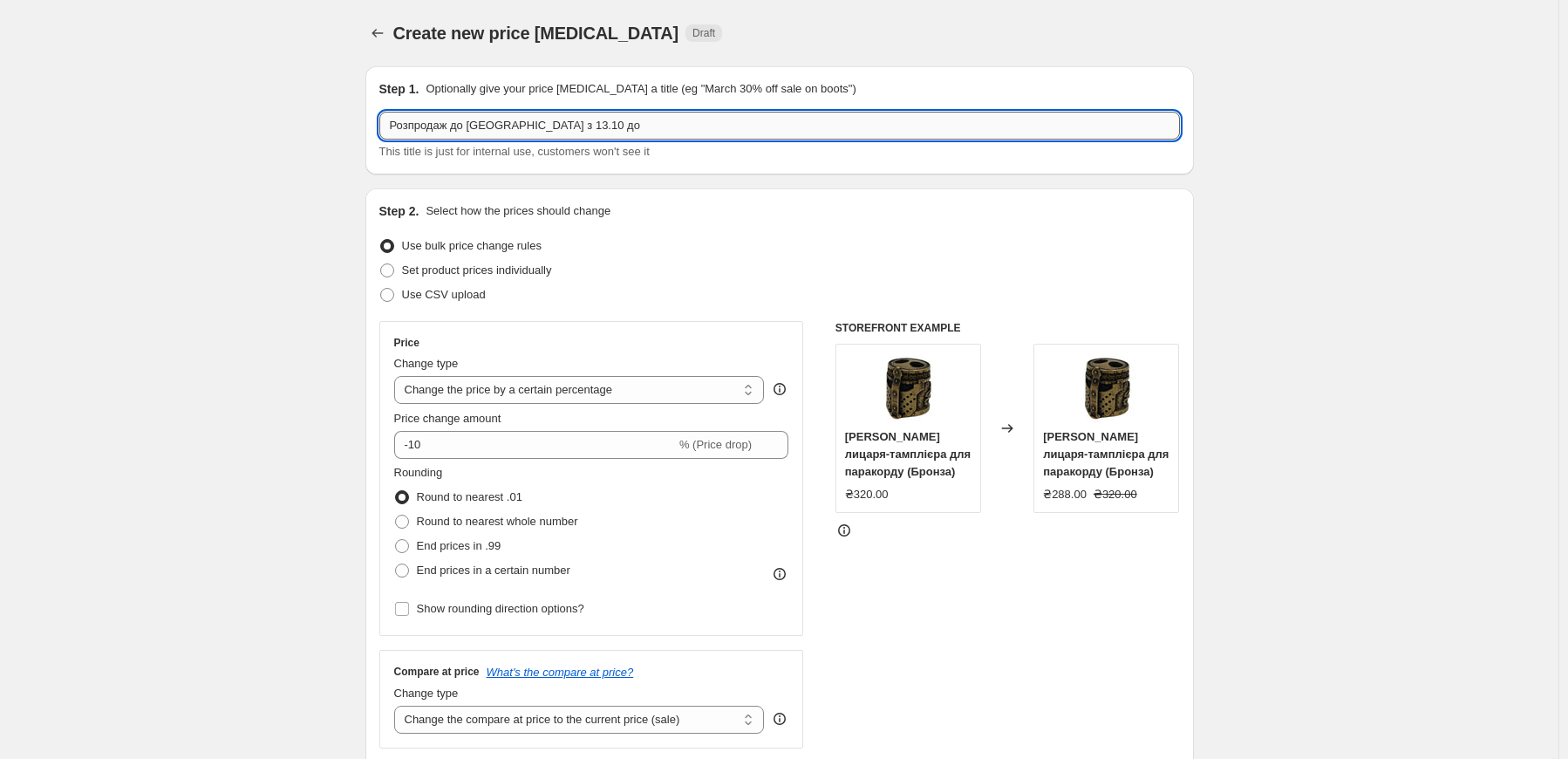
click at [617, 128] on input "Розпродаж до Геллоувіну з 13.10 до" at bounding box center [779, 126] width 801 height 28
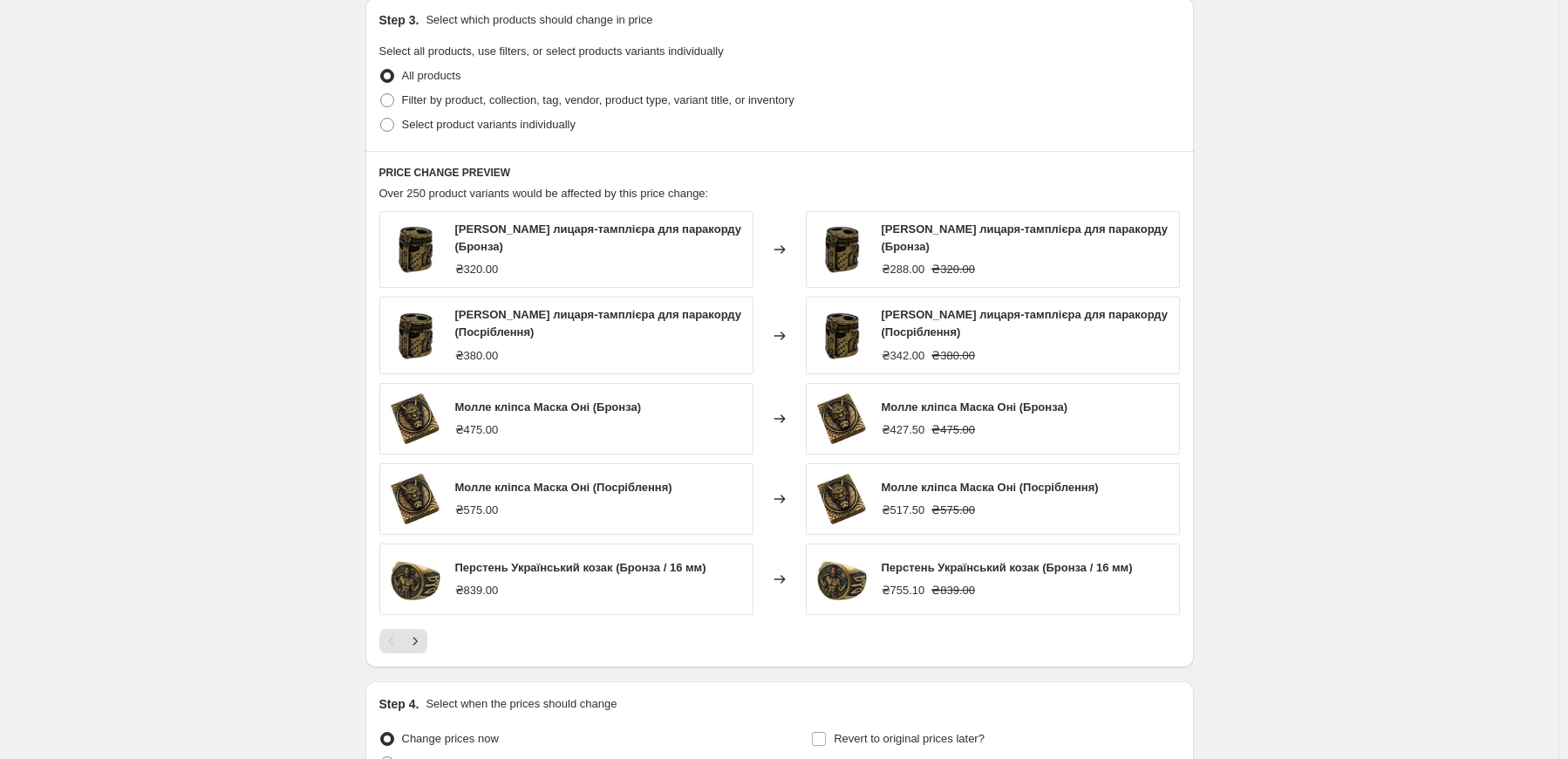
scroll to position [995, 0]
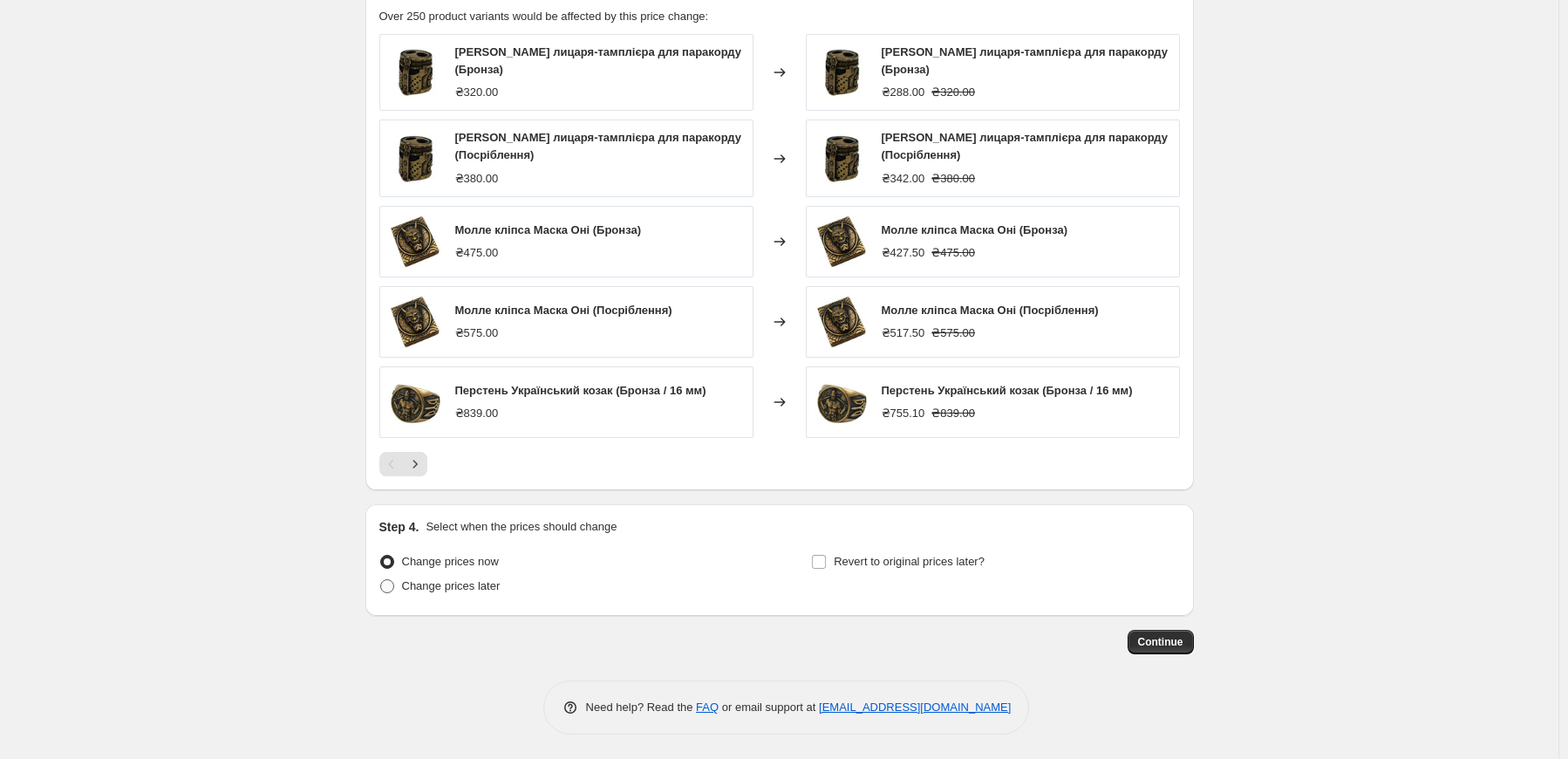
type input "Розпродаж до Геллоувіну з 13.10 до 2.11 -10%"
click at [467, 589] on span "Change prices later" at bounding box center [451, 586] width 98 height 13
click at [381, 581] on input "Change prices later" at bounding box center [380, 580] width 1 height 1
radio input "true"
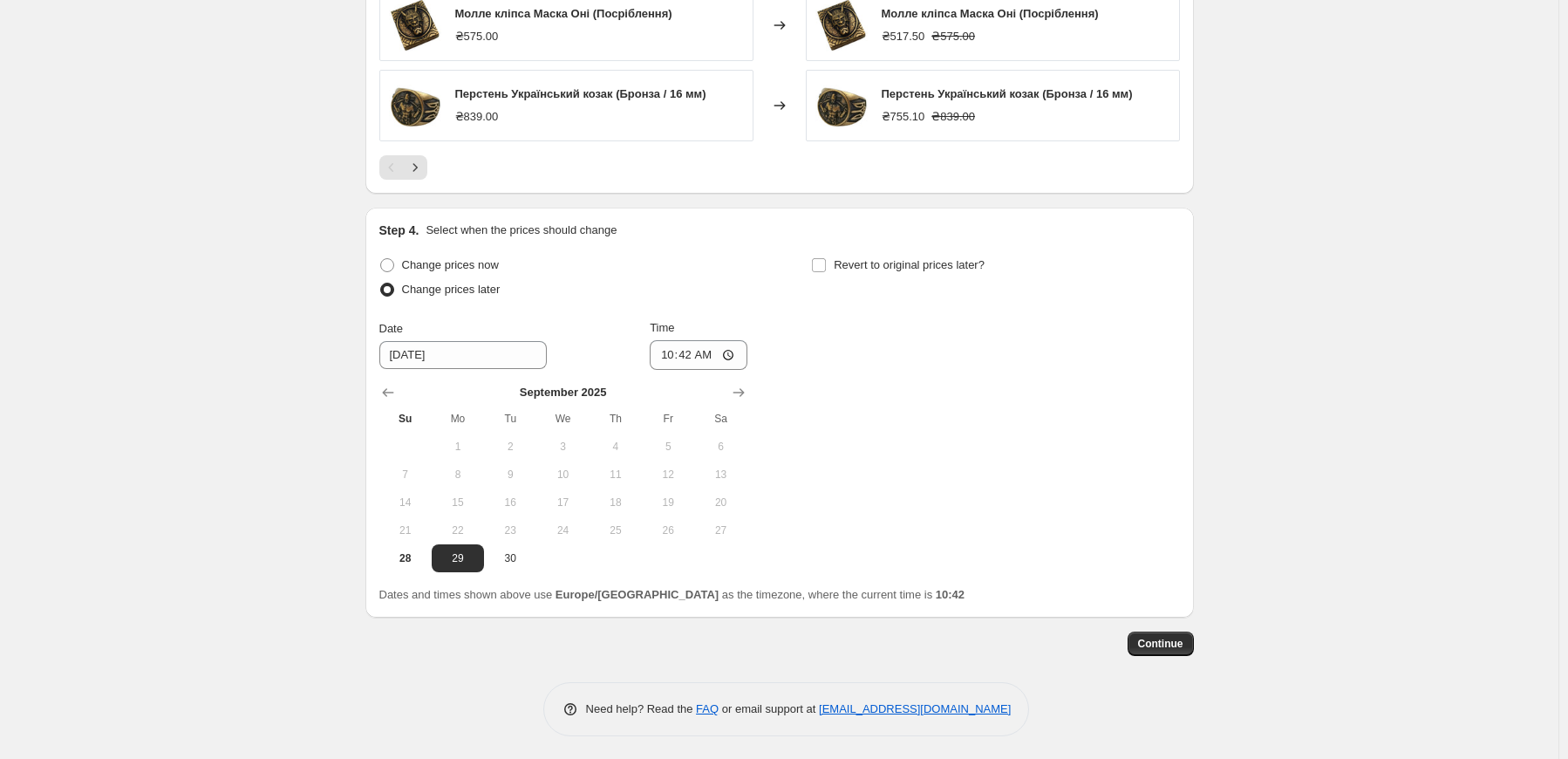
scroll to position [1292, 0]
click at [740, 383] on icon "Show next month, October 2025" at bounding box center [739, 392] width 17 height 17
click at [1068, 423] on div "Change prices now Change prices later Date 9/29/2025 Time 10:42 October 2025 Su…" at bounding box center [779, 412] width 801 height 319
click at [475, 501] on span "13" at bounding box center [458, 501] width 39 height 14
type input "10/13/2025"
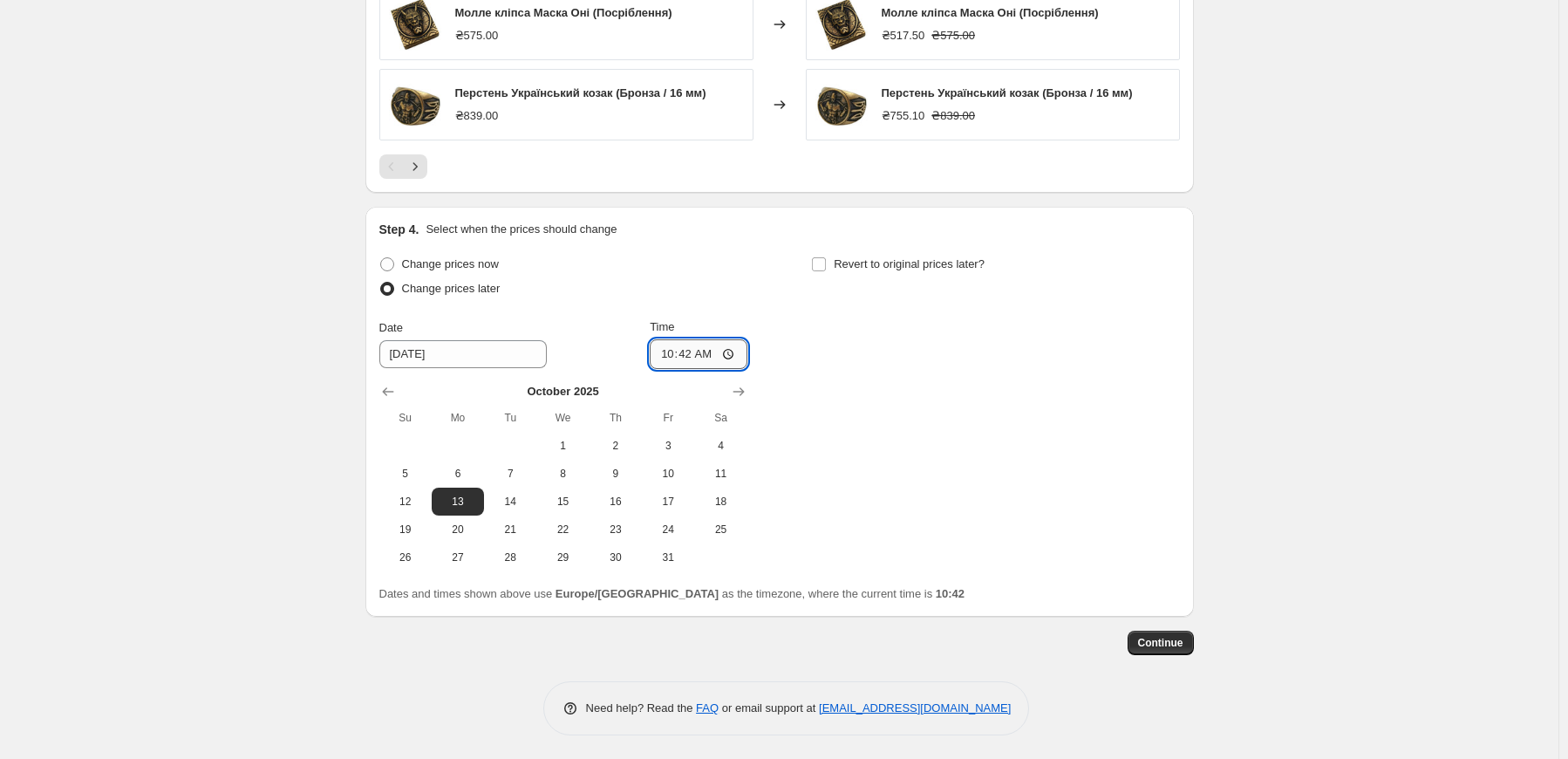
click at [701, 360] on input "10:42" at bounding box center [699, 354] width 98 height 29
type input "00:30"
click at [835, 369] on div "Change prices now Change prices later Date 10/13/2025 Time 00:30 October 2025 S…" at bounding box center [779, 412] width 801 height 319
click at [820, 265] on input "Revert to original prices later?" at bounding box center [819, 264] width 14 height 14
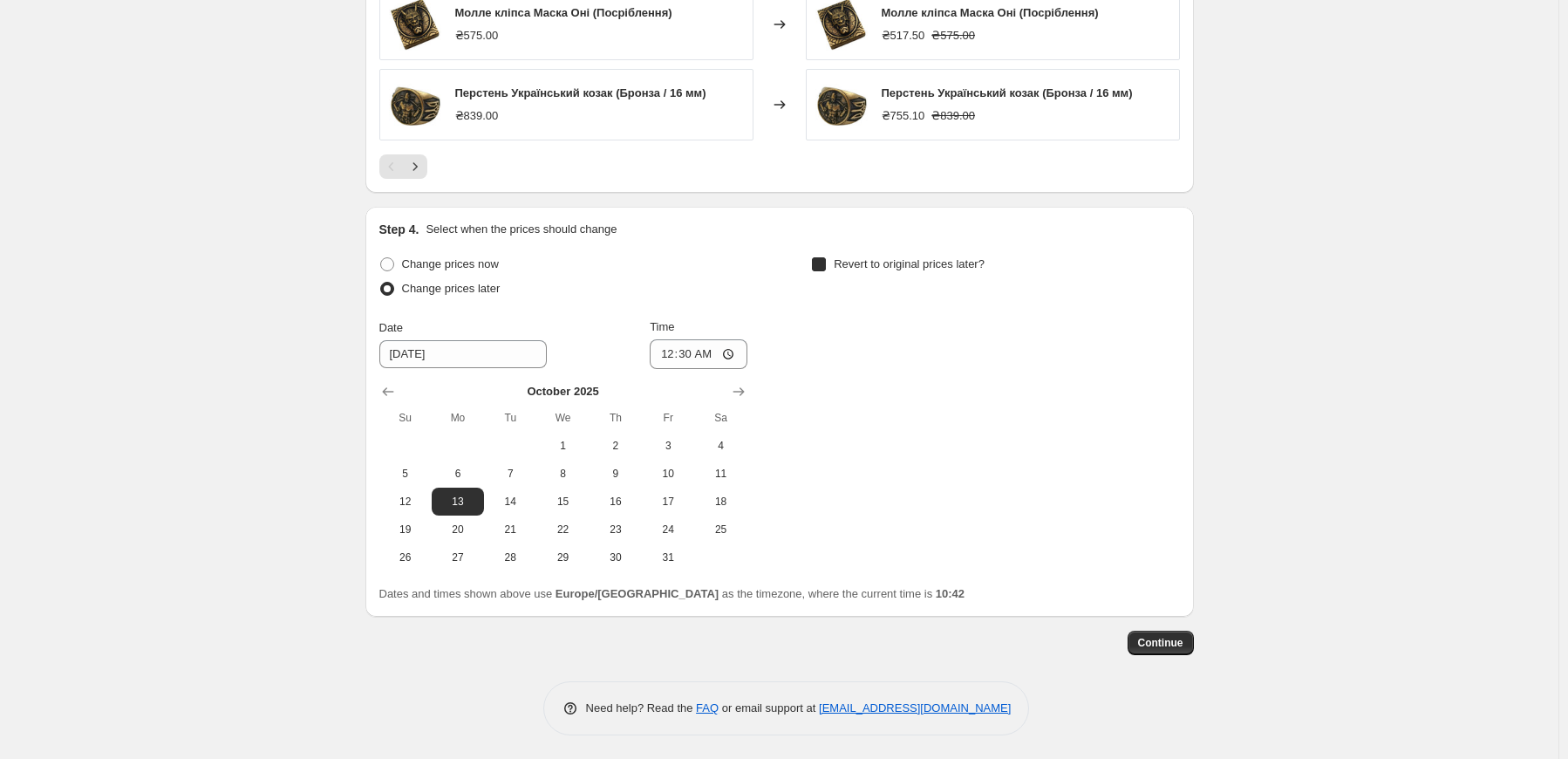
checkbox input "true"
click at [1175, 389] on icon "Show next month, November 2025" at bounding box center [1171, 391] width 11 height 8
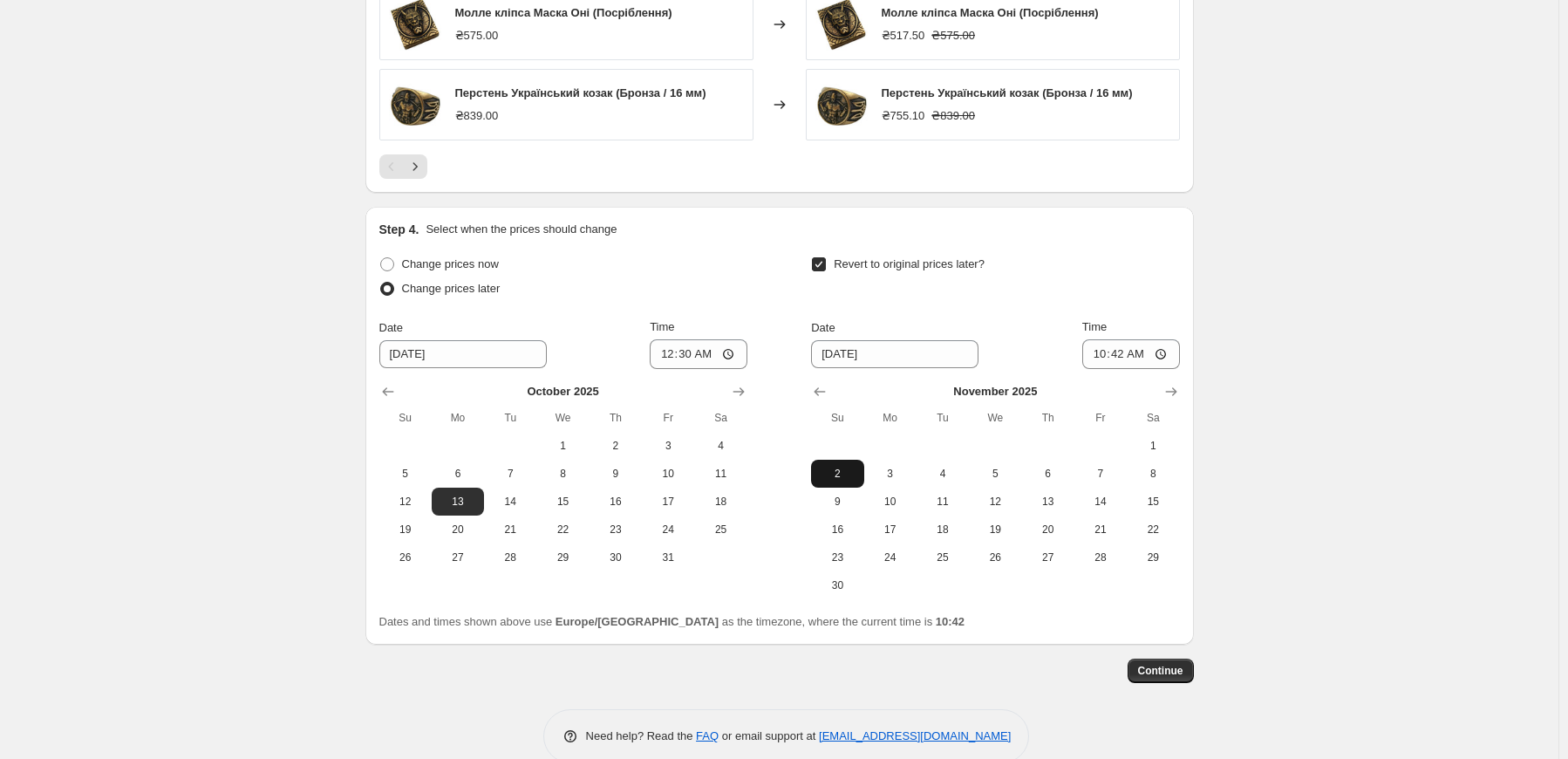
click at [838, 471] on span "2" at bounding box center [837, 473] width 39 height 14
type input "11/2/2025"
click at [1126, 355] on input "10:42" at bounding box center [1131, 354] width 98 height 29
type input "23:59"
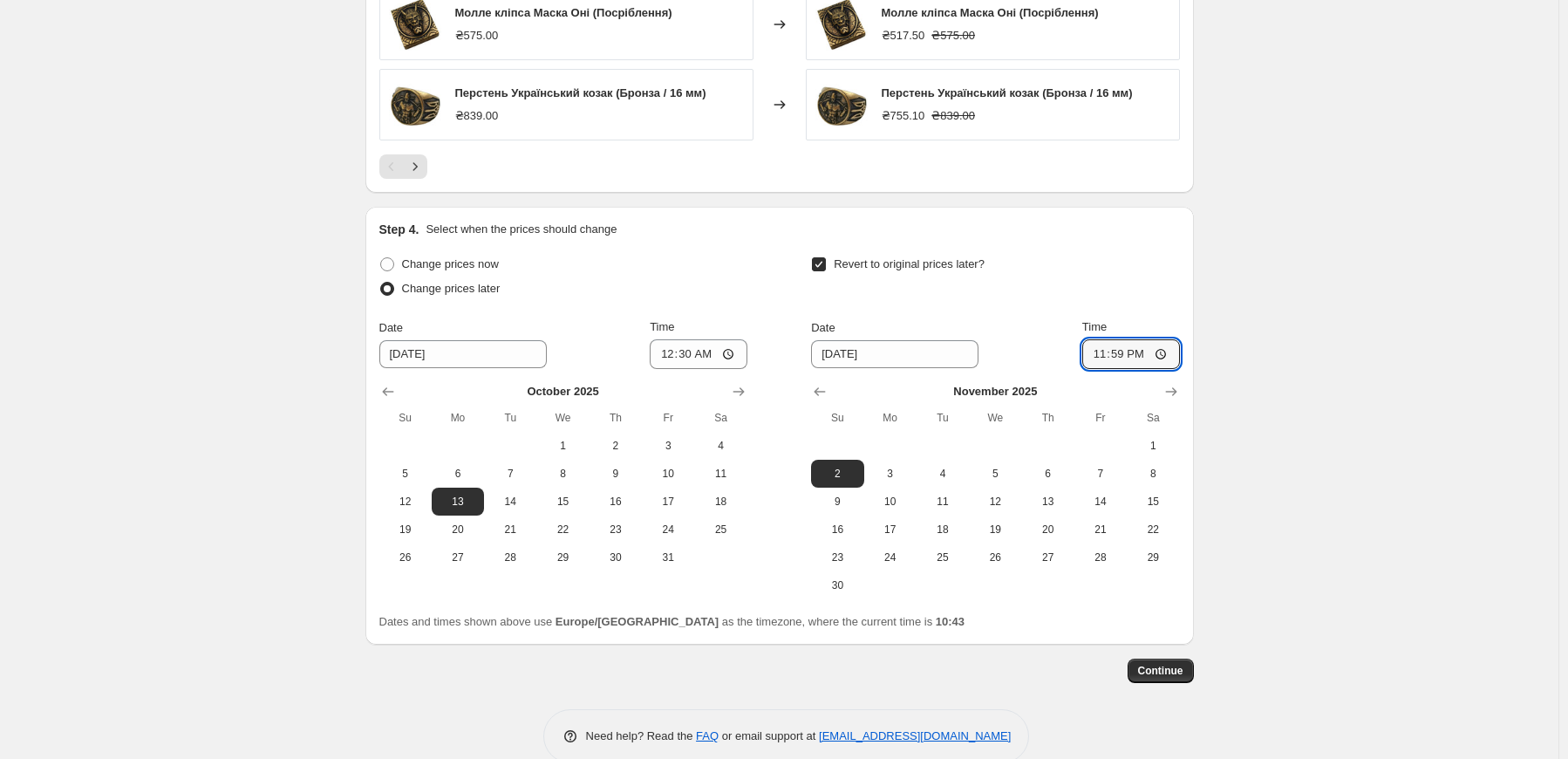
click at [1152, 301] on div "Revert to original prices later?" at bounding box center [995, 278] width 368 height 52
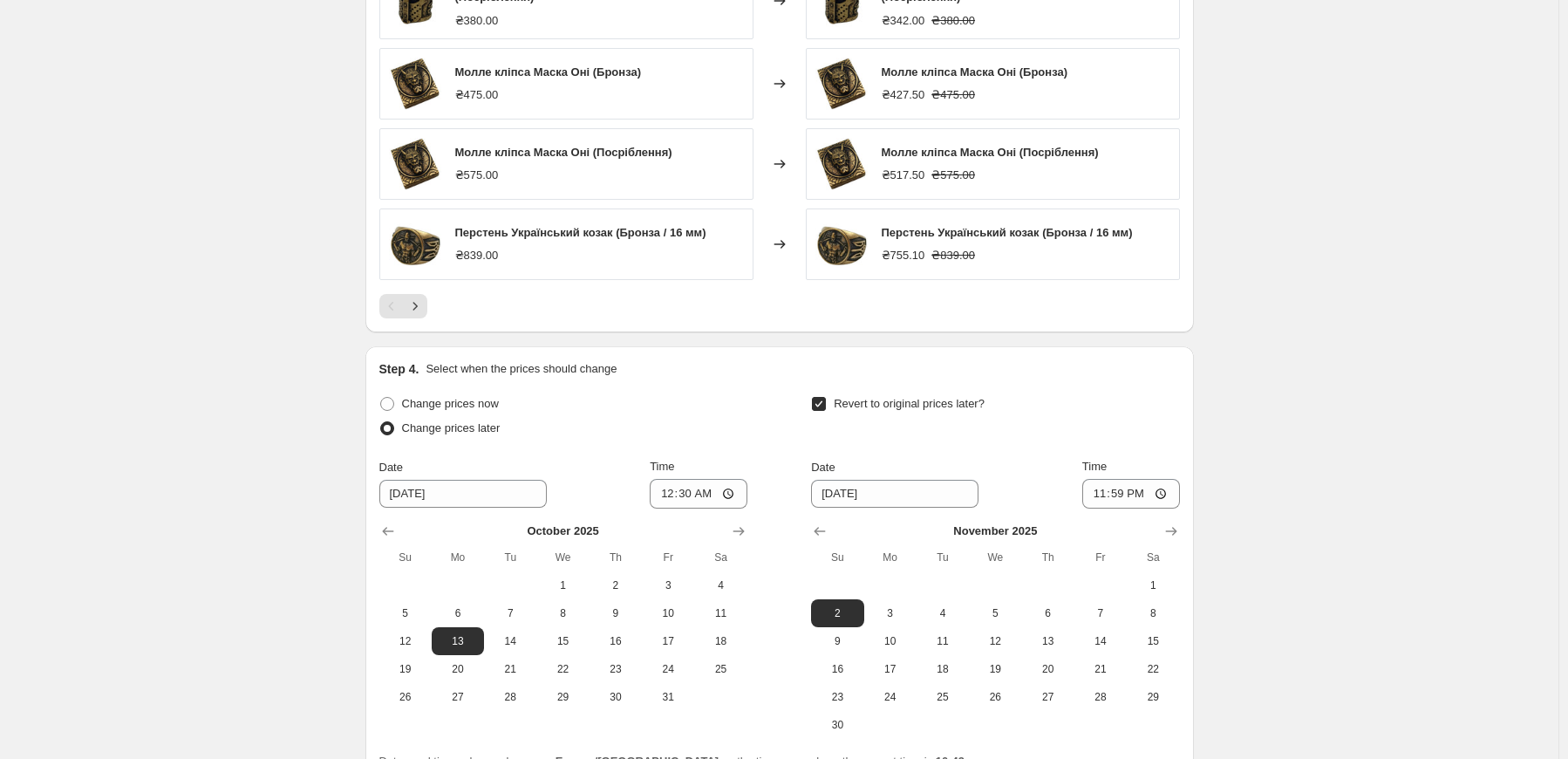
scroll to position [1320, 0]
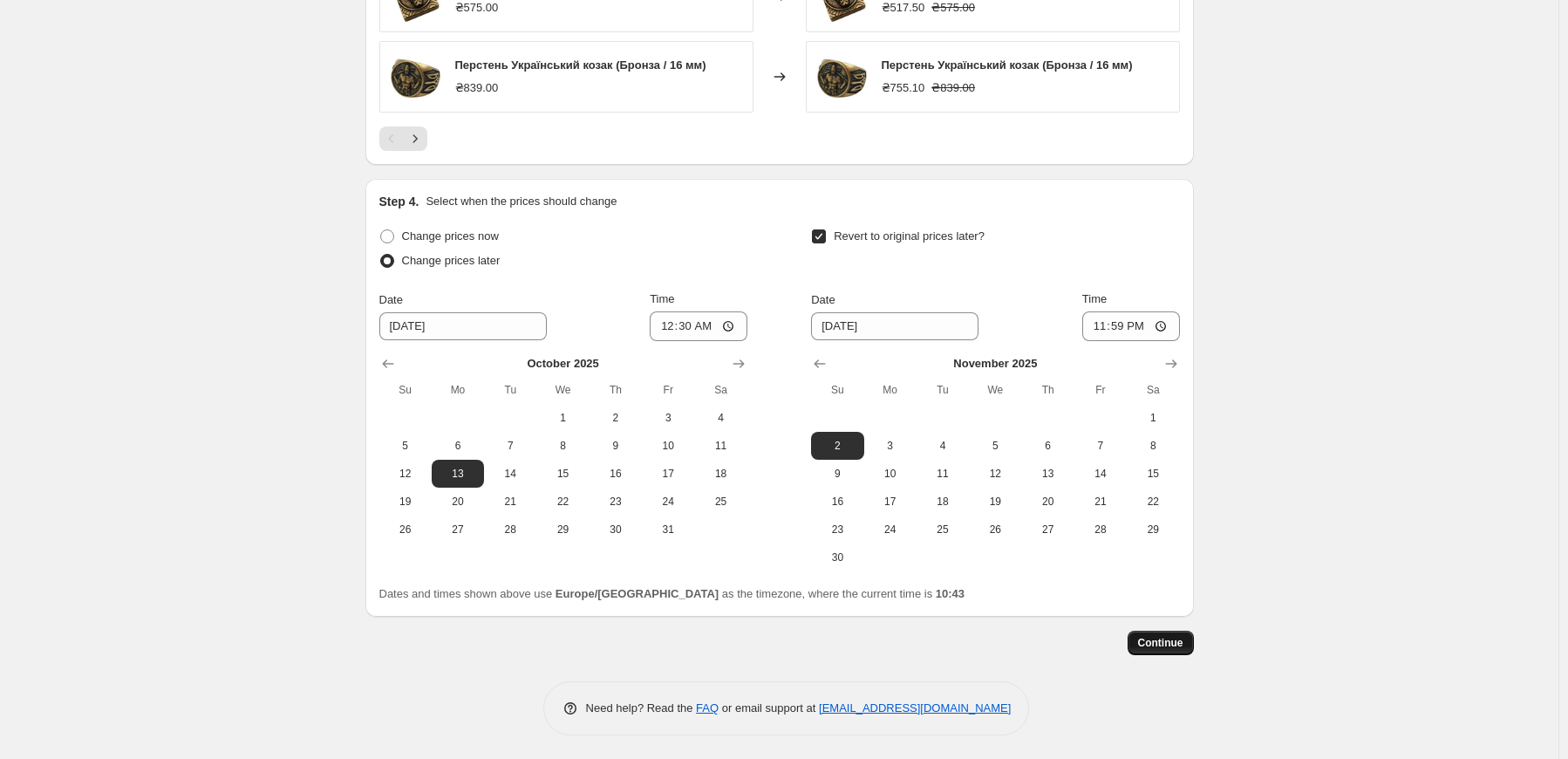
click at [1172, 643] on span "Continue" at bounding box center [1160, 643] width 45 height 14
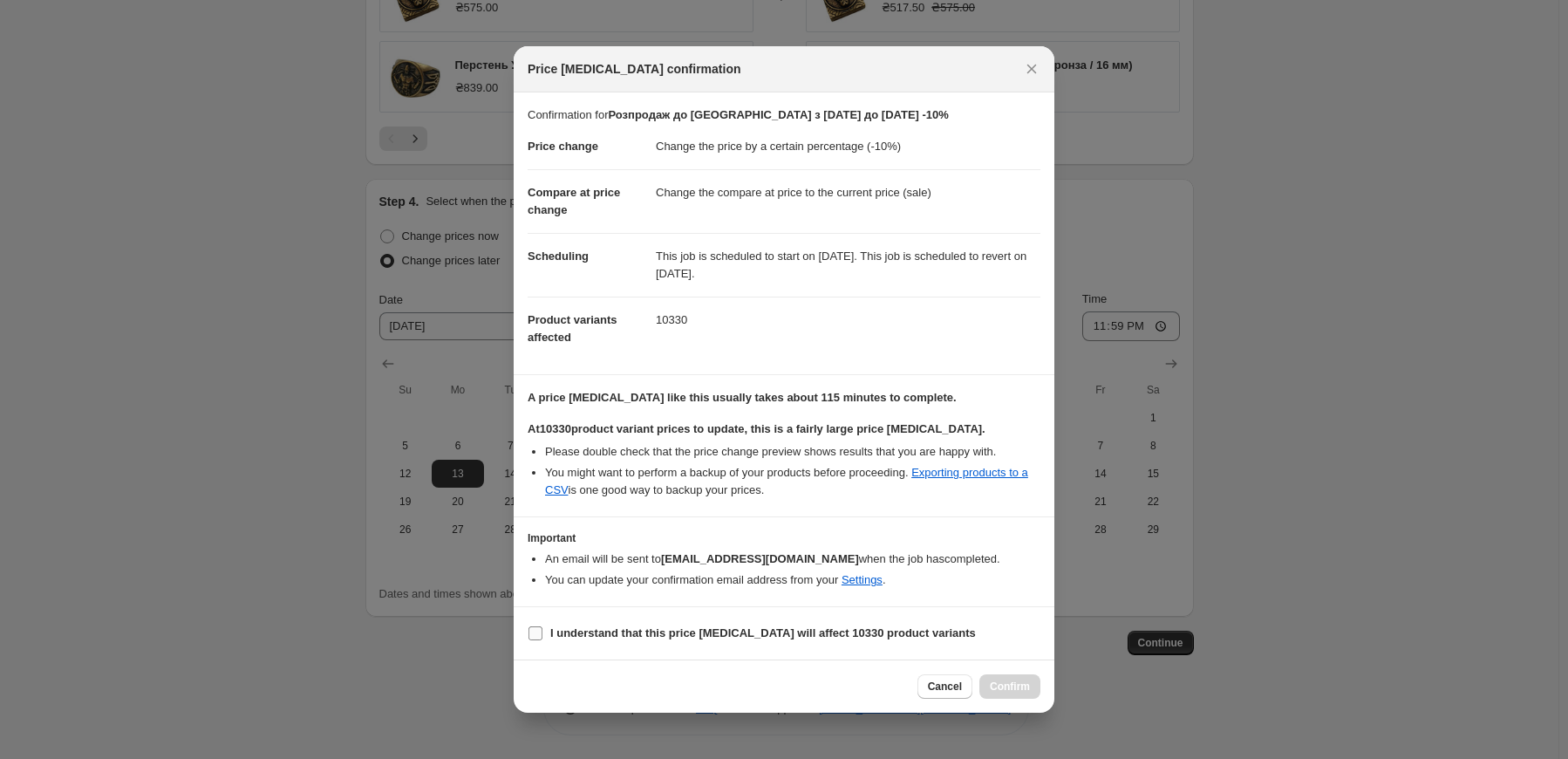
click at [621, 629] on b "I understand that this price change job will affect 10330 product variants" at bounding box center [762, 633] width 425 height 13
click at [542, 629] on input "I understand that this price change job will affect 10330 product variants" at bounding box center [535, 633] width 14 height 14
checkbox input "true"
click at [1029, 684] on button "Confirm" at bounding box center [1009, 686] width 61 height 25
